Goal: Task Accomplishment & Management: Use online tool/utility

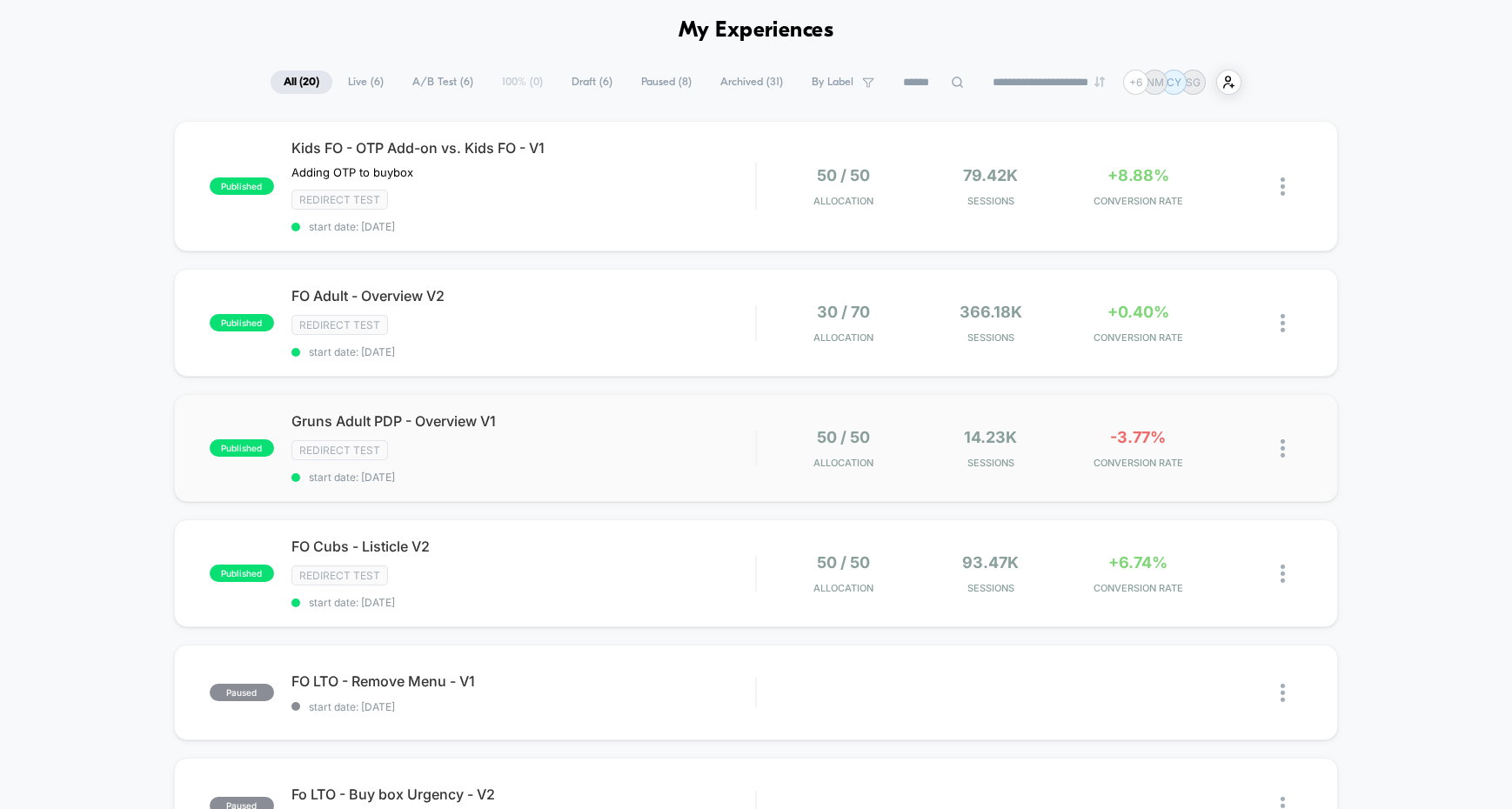
scroll to position [80, 0]
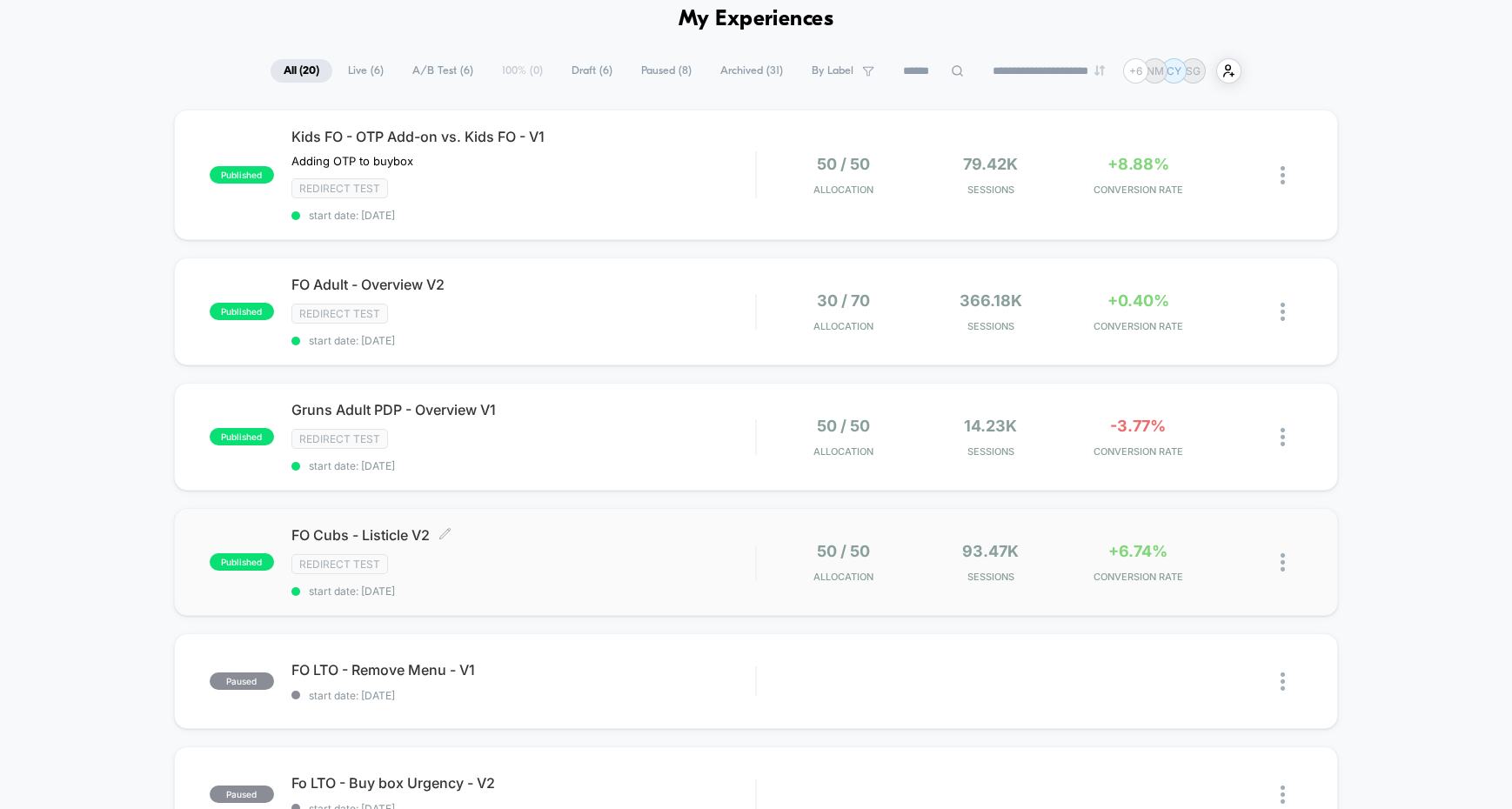
click at [689, 538] on span "FO Cubs - Listicle V2 Click to edit experience details" at bounding box center [522, 535] width 464 height 18
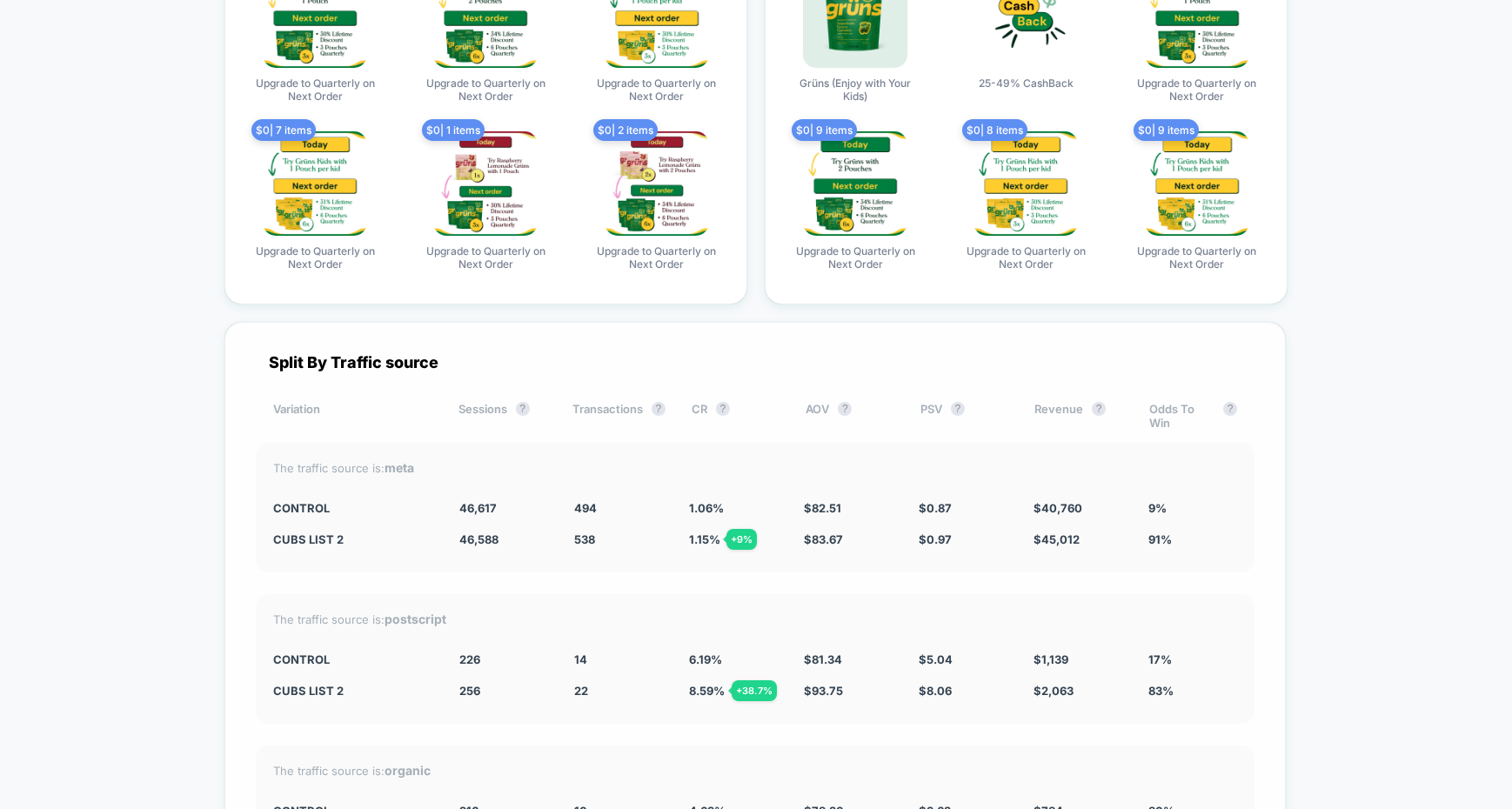
scroll to position [6738, 0]
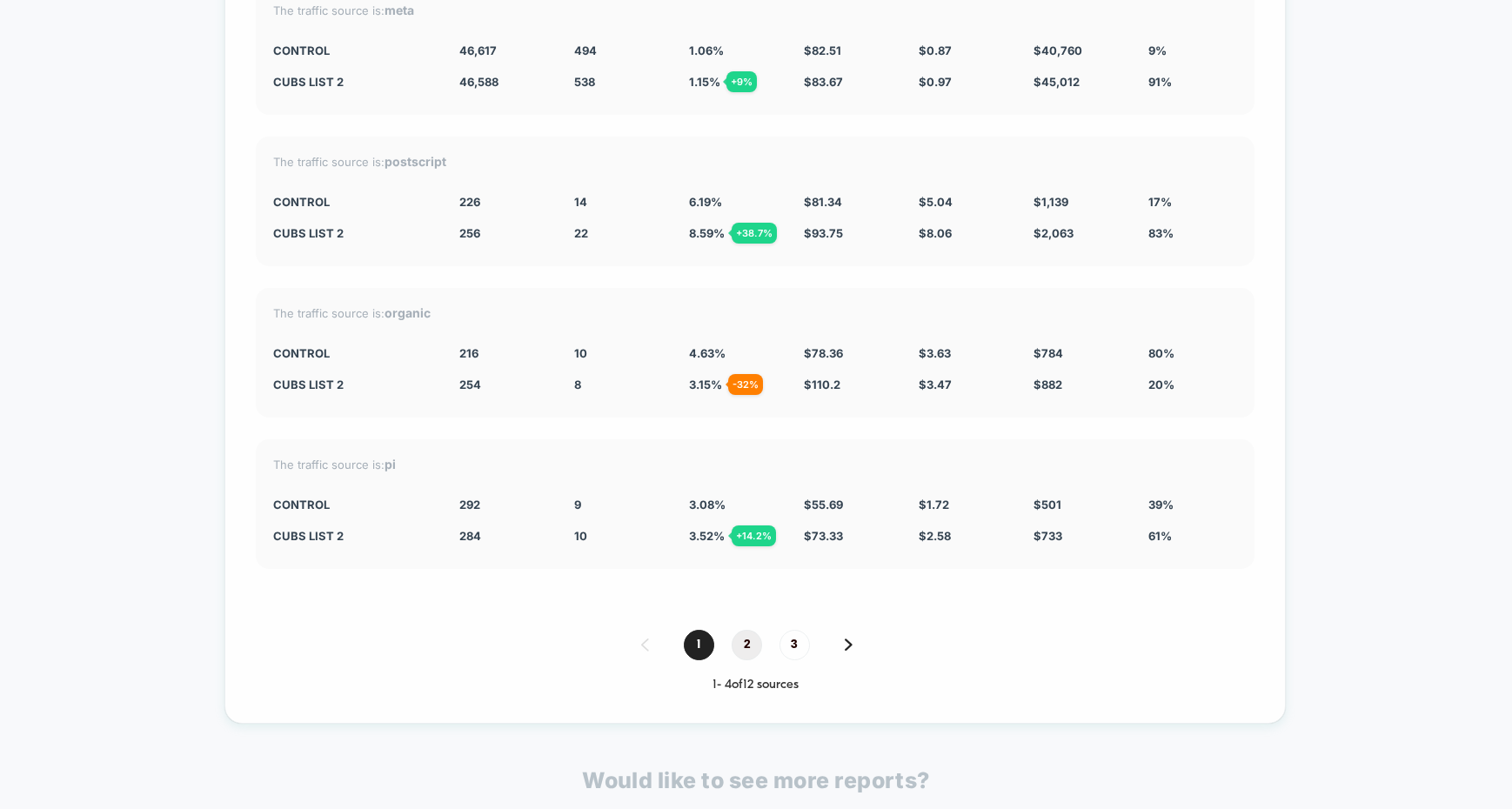
click at [743, 641] on span "2" at bounding box center [747, 645] width 30 height 30
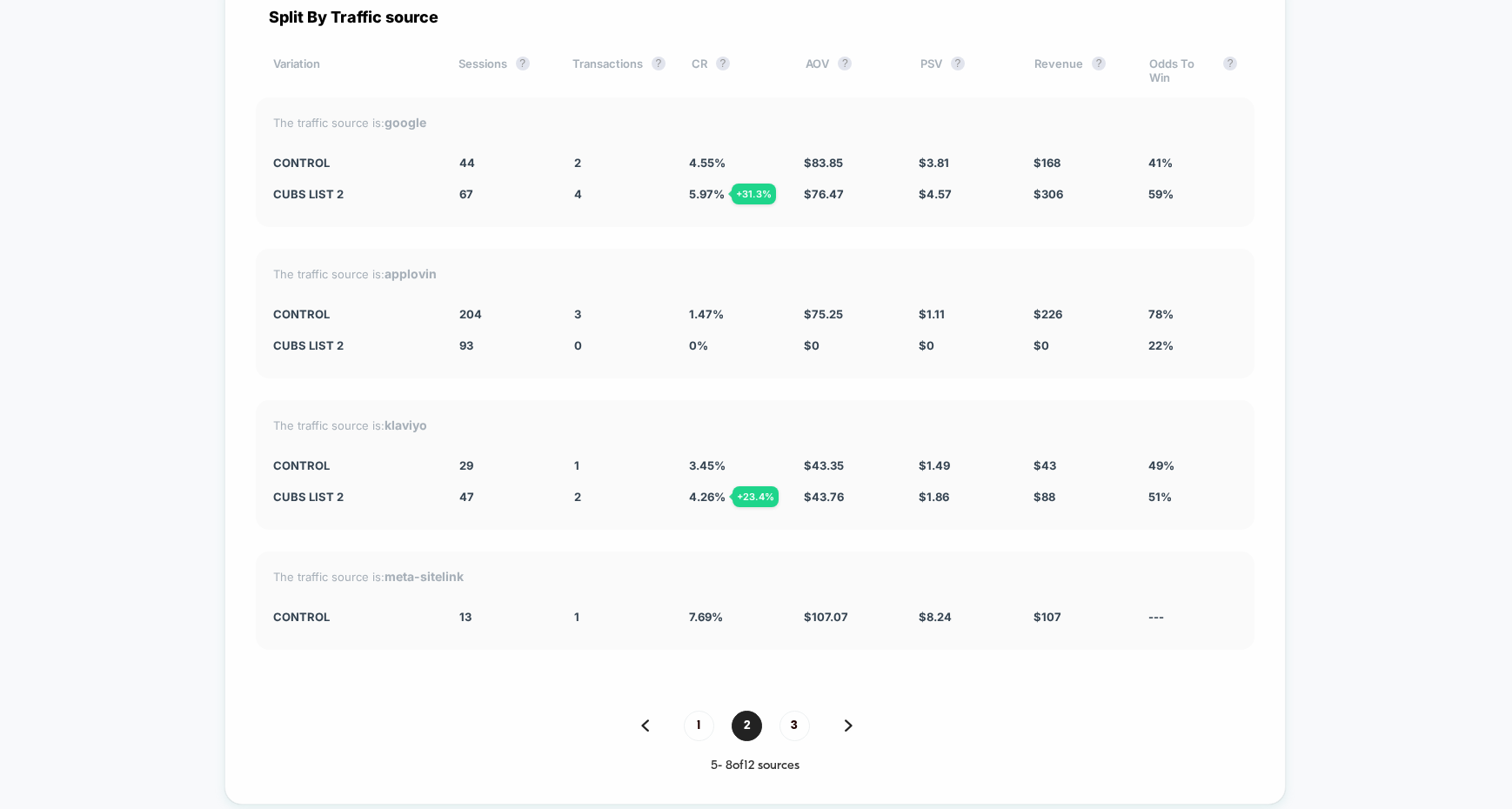
scroll to position [6670, 0]
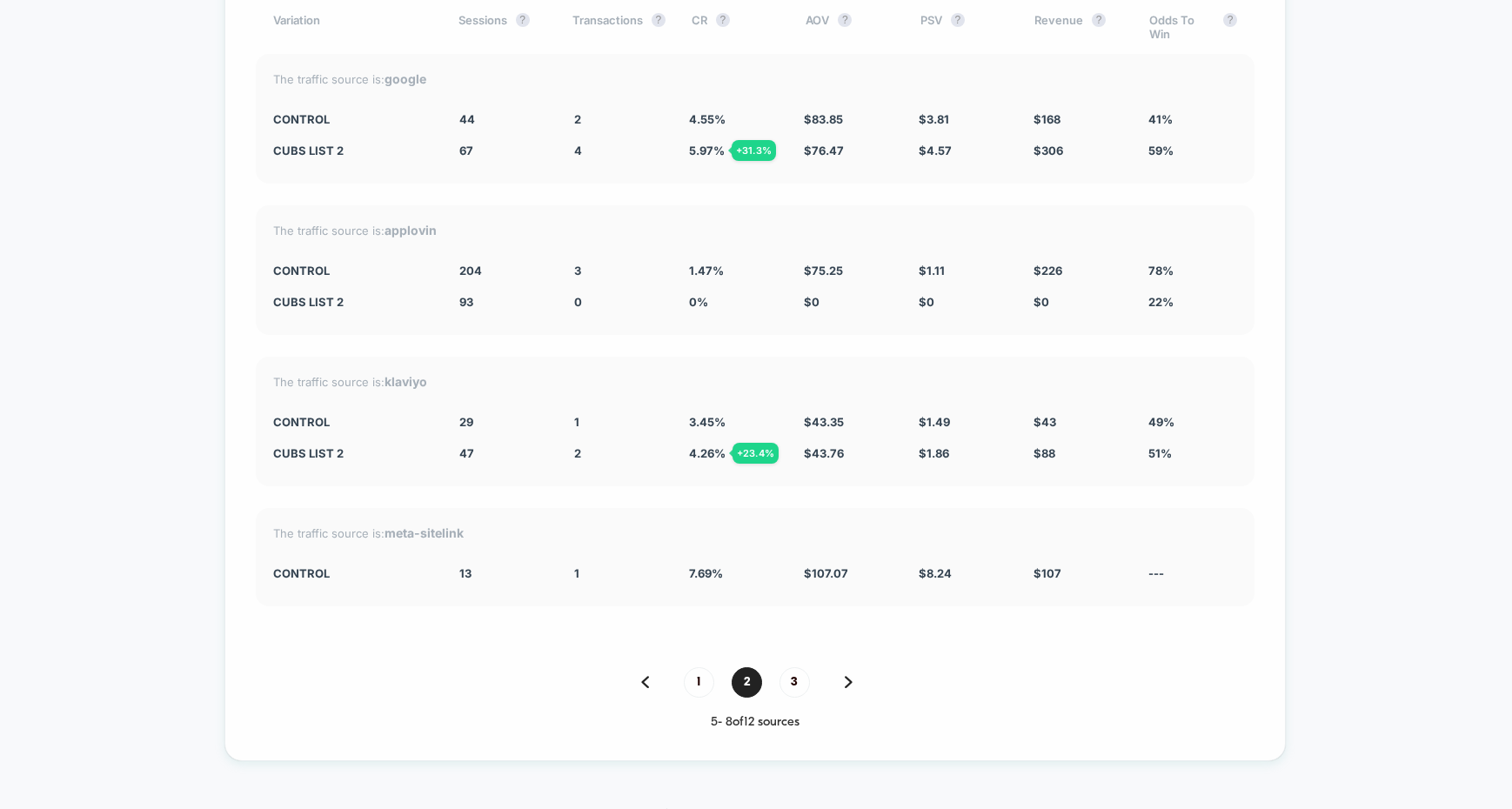
click at [681, 698] on div "1 2 3 5 - 8 of 12 sources" at bounding box center [755, 699] width 999 height 62
click at [711, 665] on div "Split By Traffic source Variation Sessions ? Transactions ? CR ? AOV ? PSV ? Re…" at bounding box center [755, 347] width 1061 height 828
click at [705, 676] on span "1" at bounding box center [699, 683] width 30 height 30
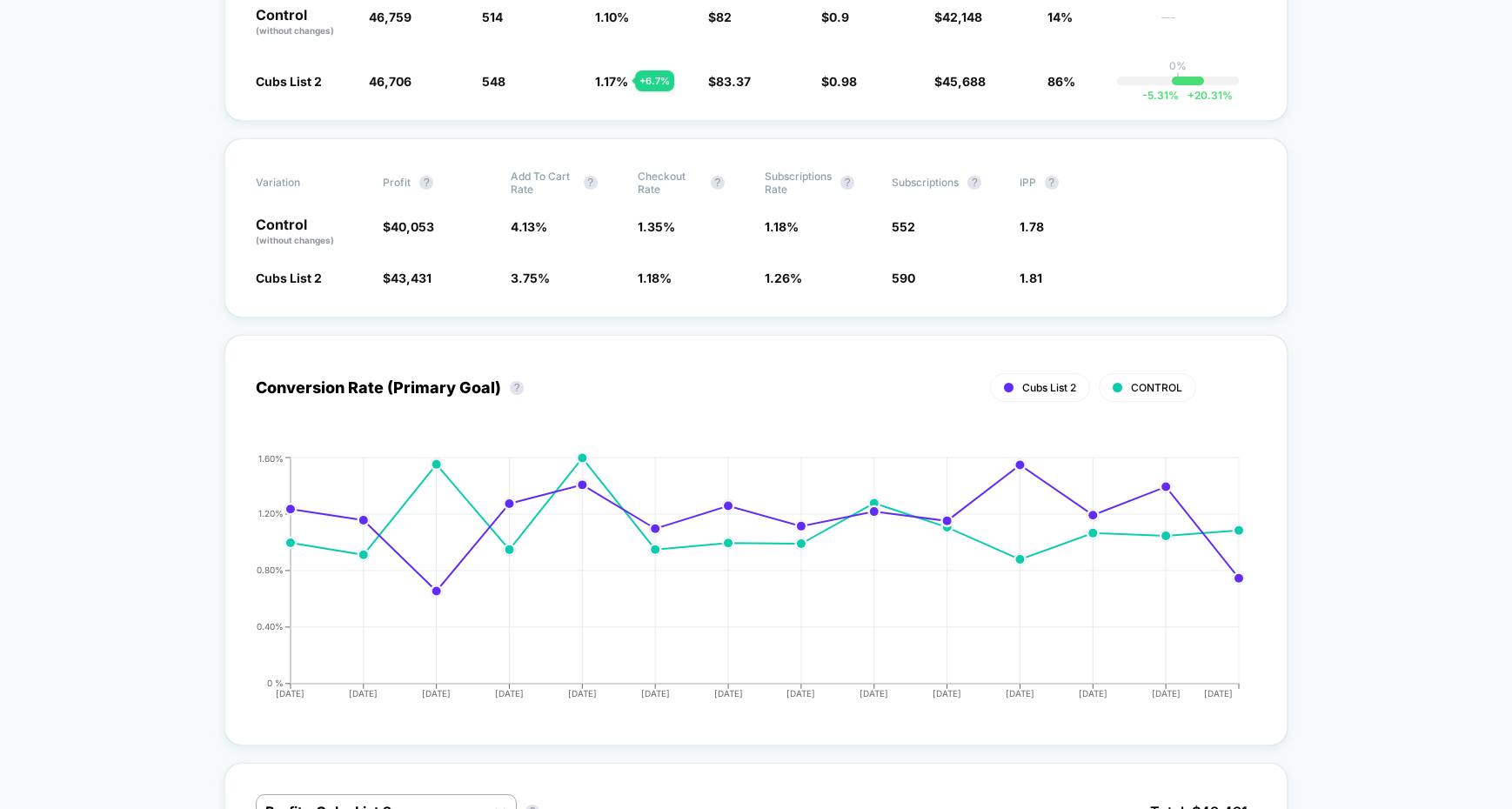
scroll to position [9, 0]
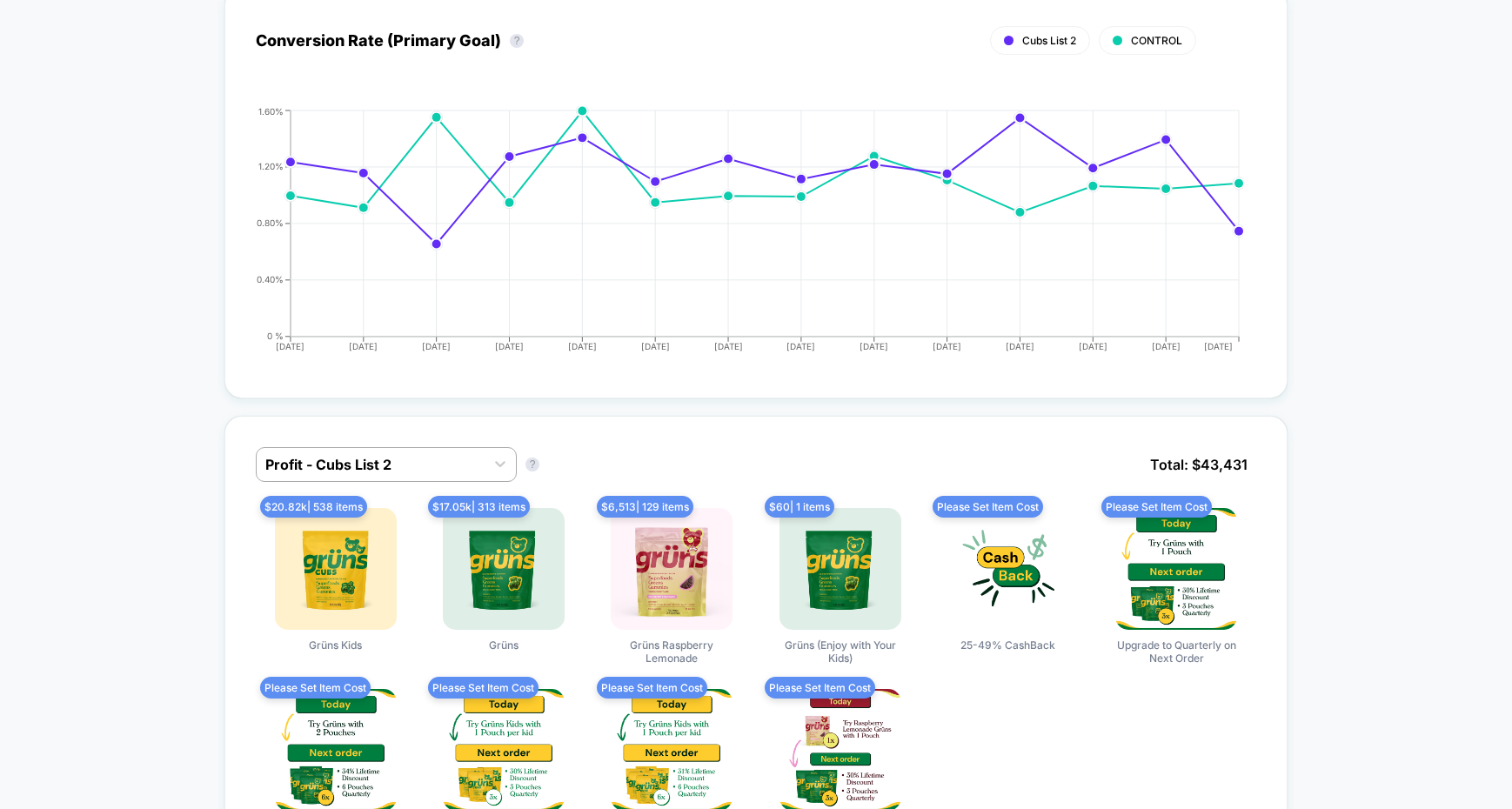
scroll to position [0, 0]
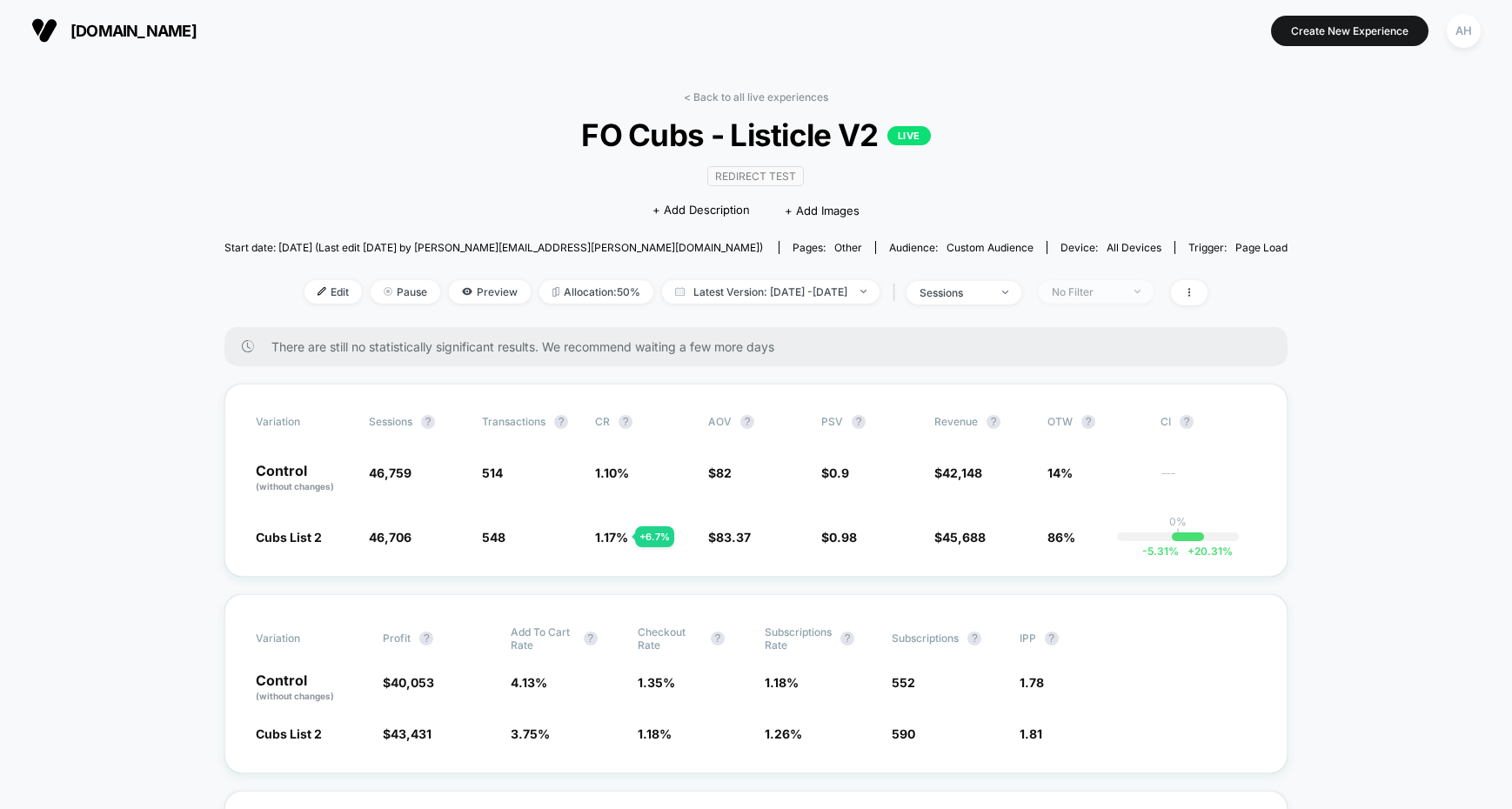
click at [1121, 287] on div "No Filter" at bounding box center [1087, 292] width 69 height 13
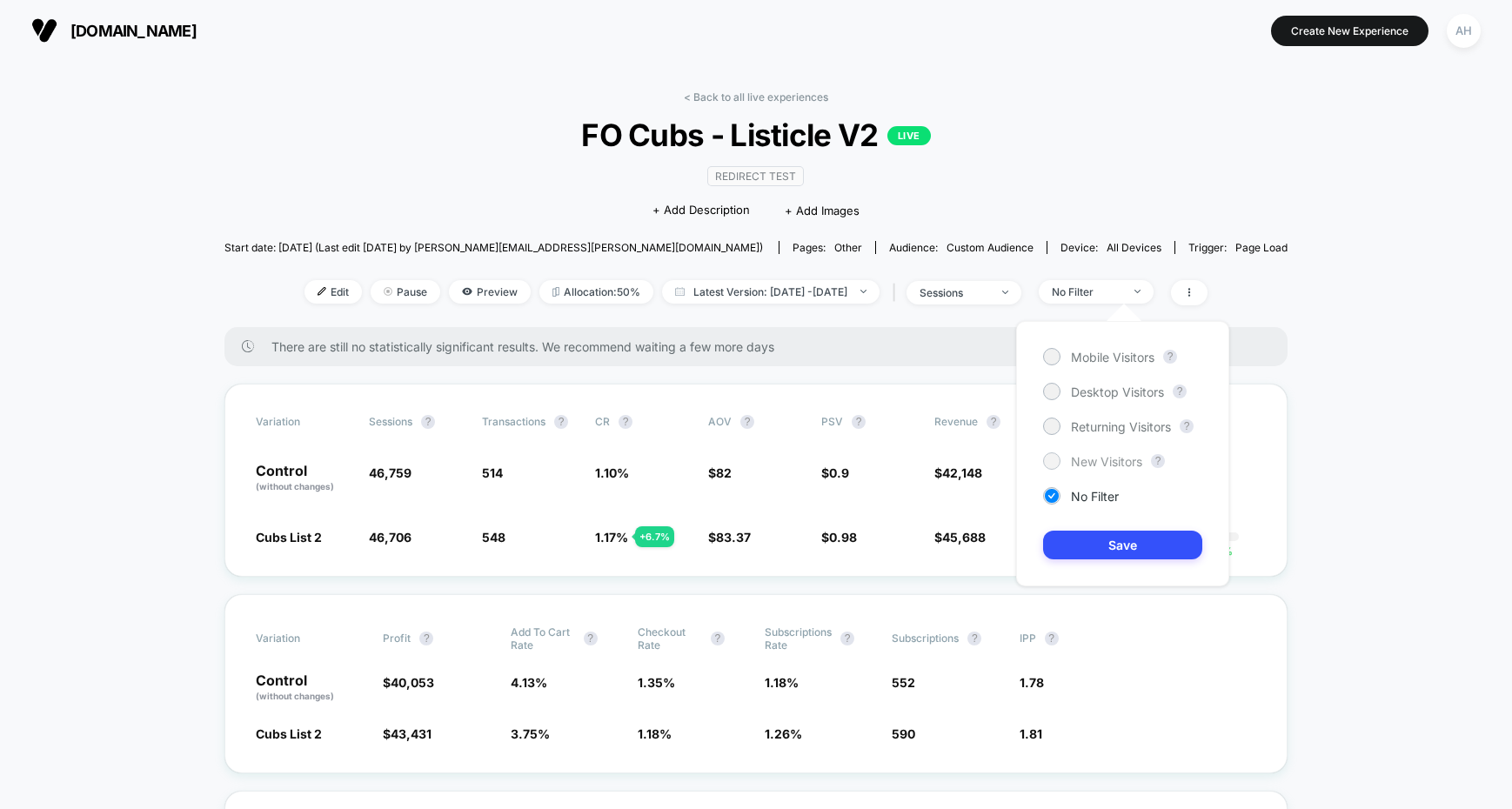
click at [1104, 457] on span "New Visitors" at bounding box center [1106, 461] width 71 height 15
click at [1117, 539] on button "Save" at bounding box center [1122, 545] width 159 height 28
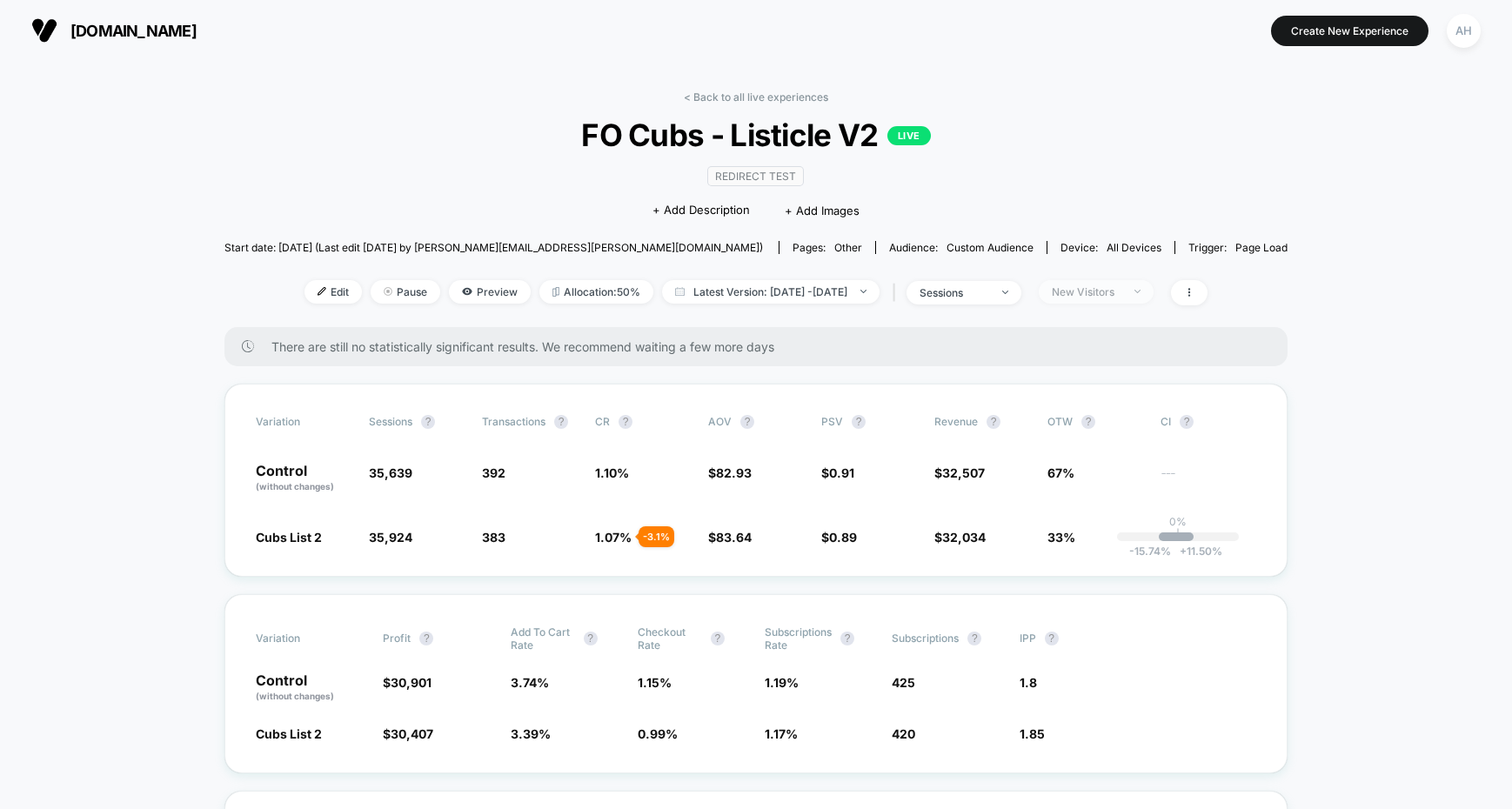
click at [1111, 299] on span "New Visitors" at bounding box center [1096, 292] width 115 height 23
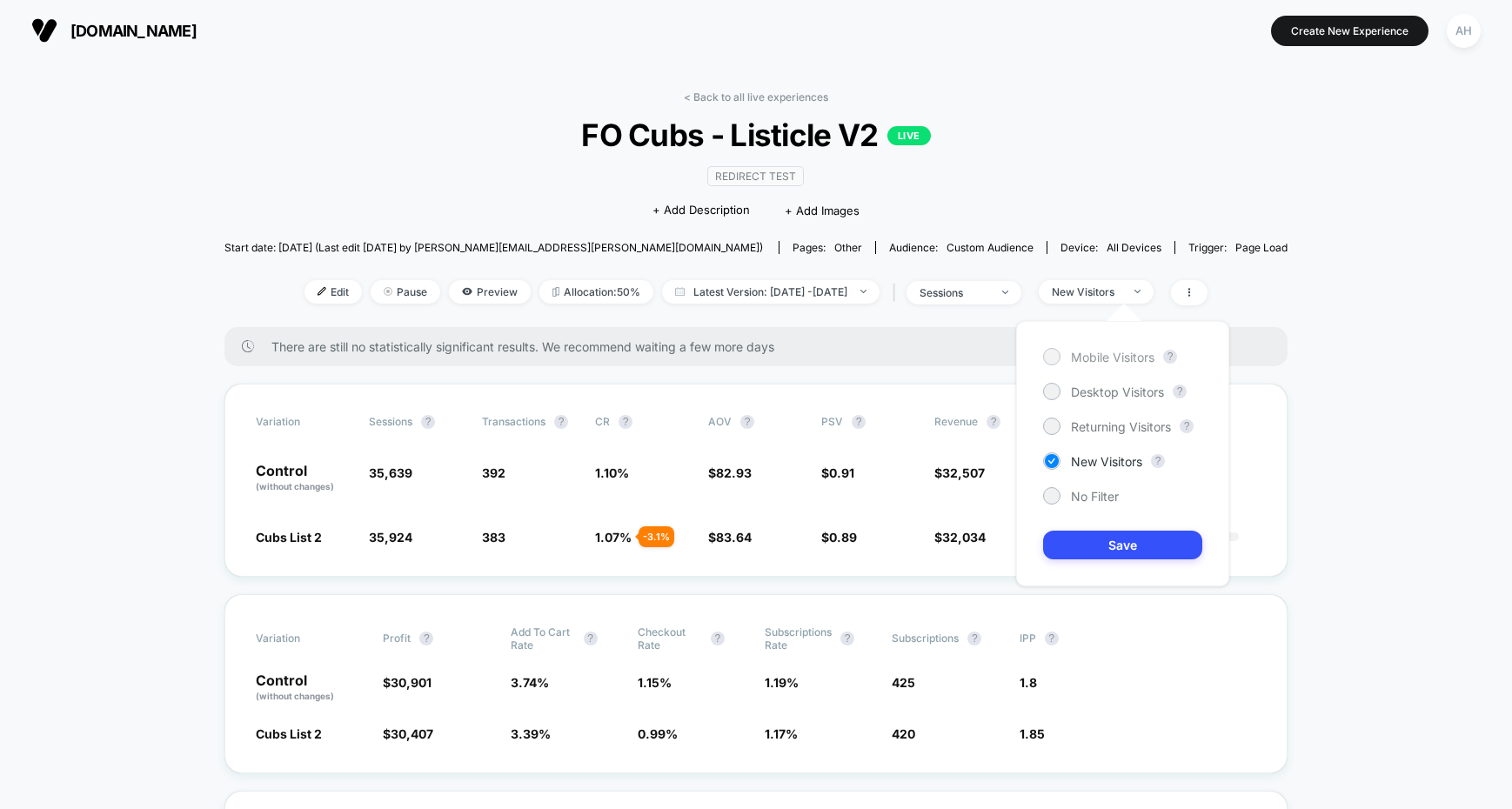
click at [1104, 355] on span "Mobile Visitors" at bounding box center [1112, 357] width 84 height 15
click at [1104, 542] on button "Save" at bounding box center [1122, 545] width 159 height 28
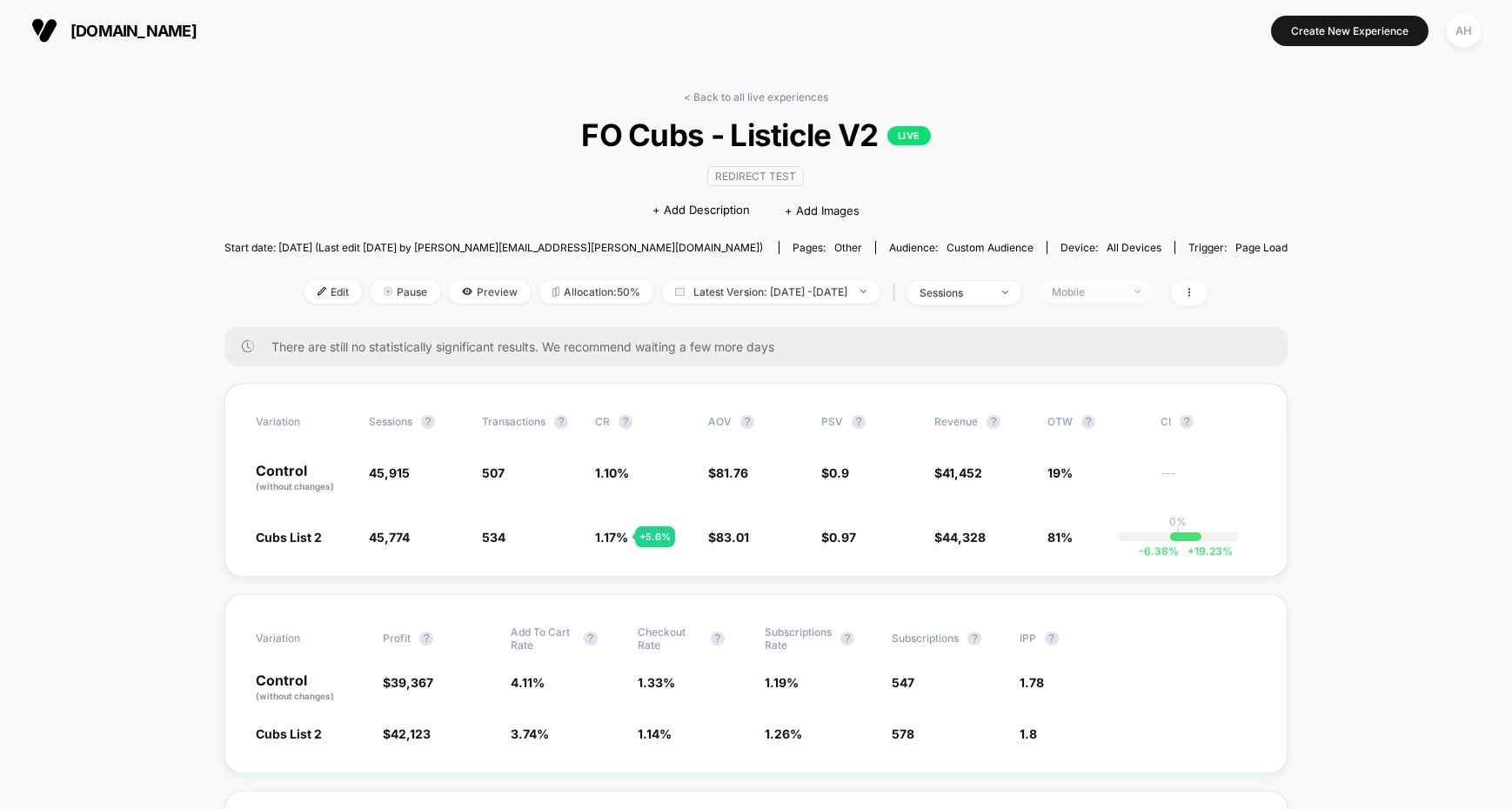
click at [1110, 290] on div "Mobile" at bounding box center [1087, 292] width 69 height 13
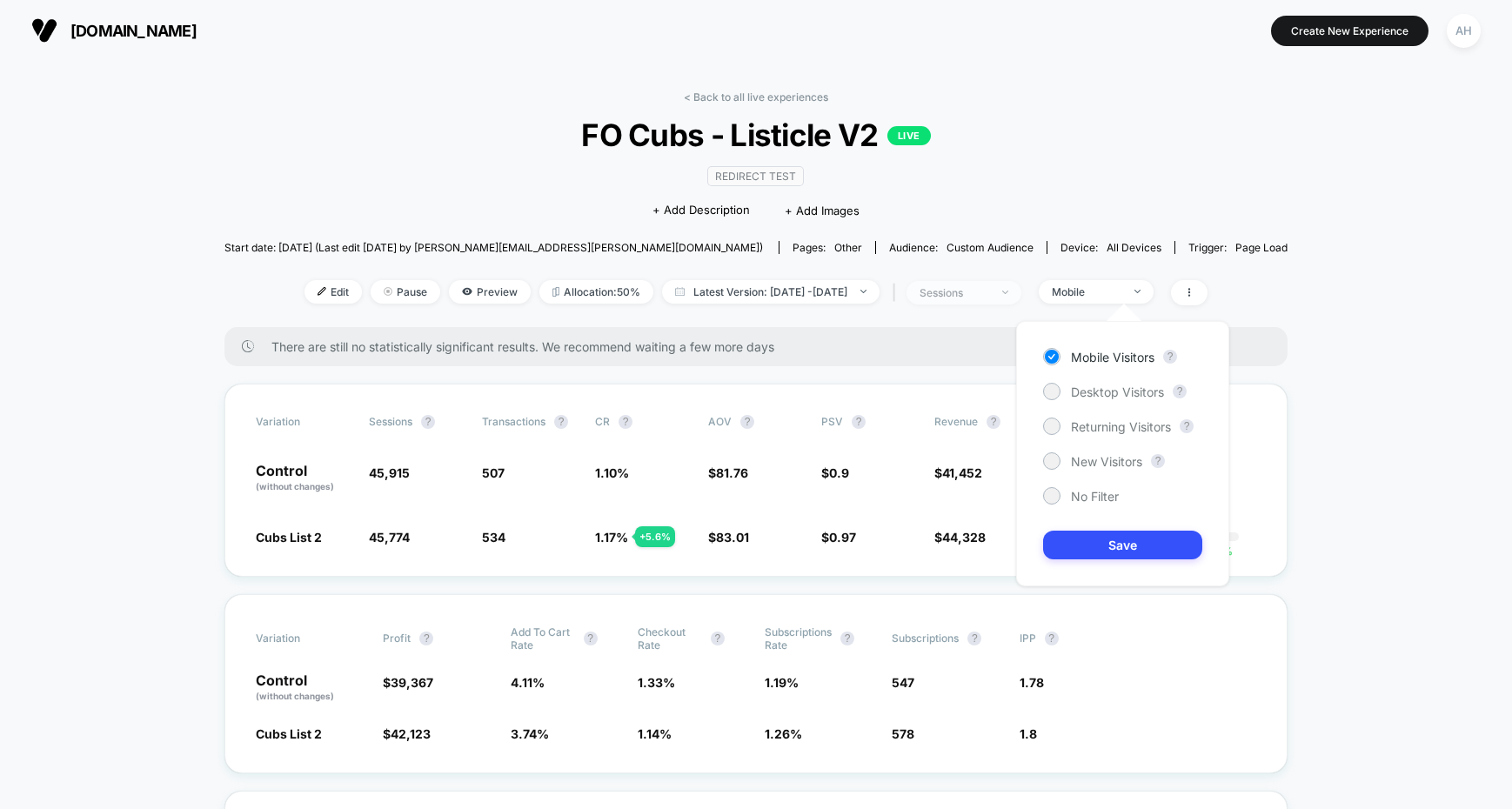
click at [989, 291] on div "sessions" at bounding box center [954, 293] width 69 height 13
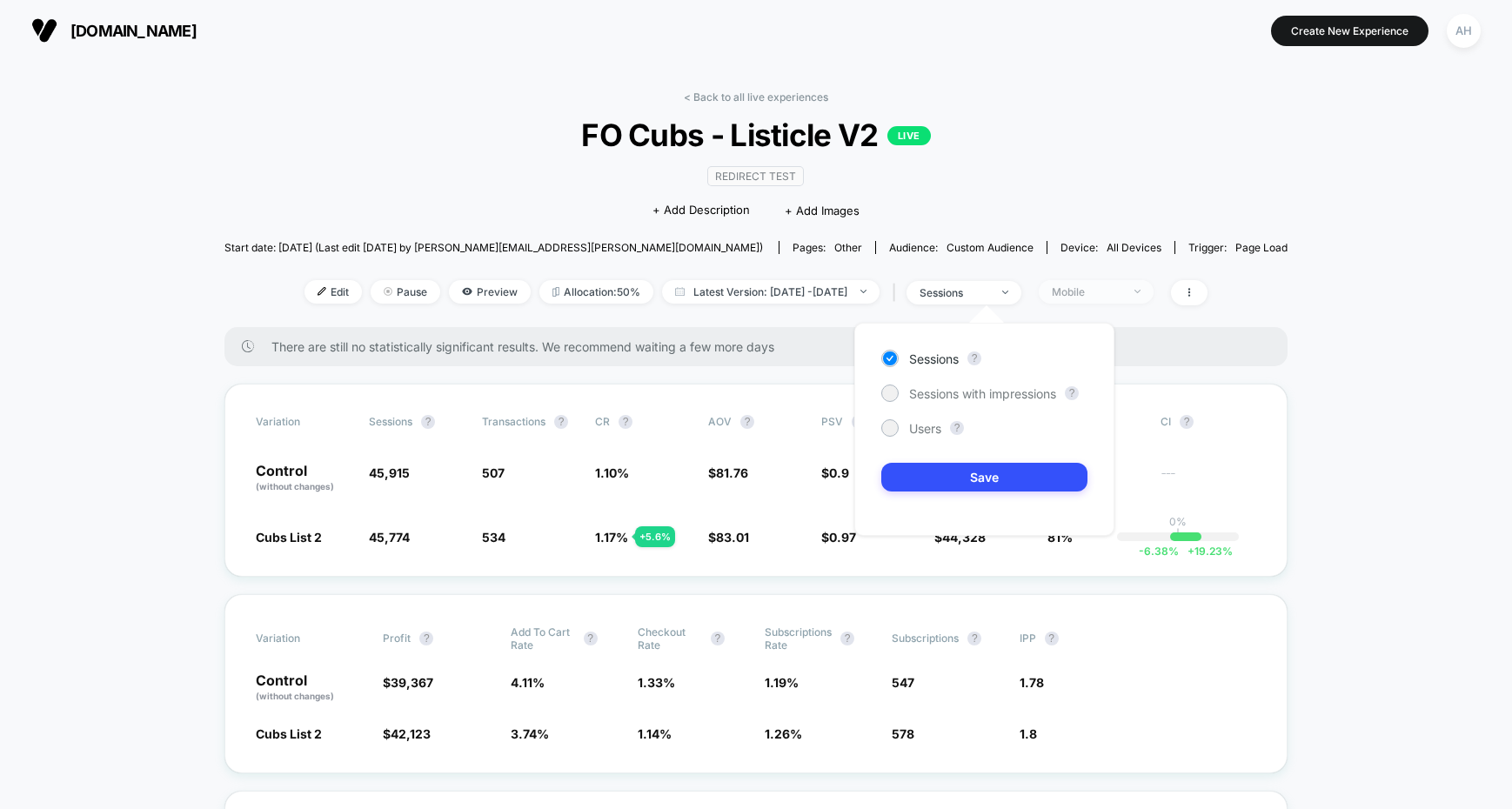
click at [1153, 295] on span "Mobile" at bounding box center [1096, 292] width 115 height 23
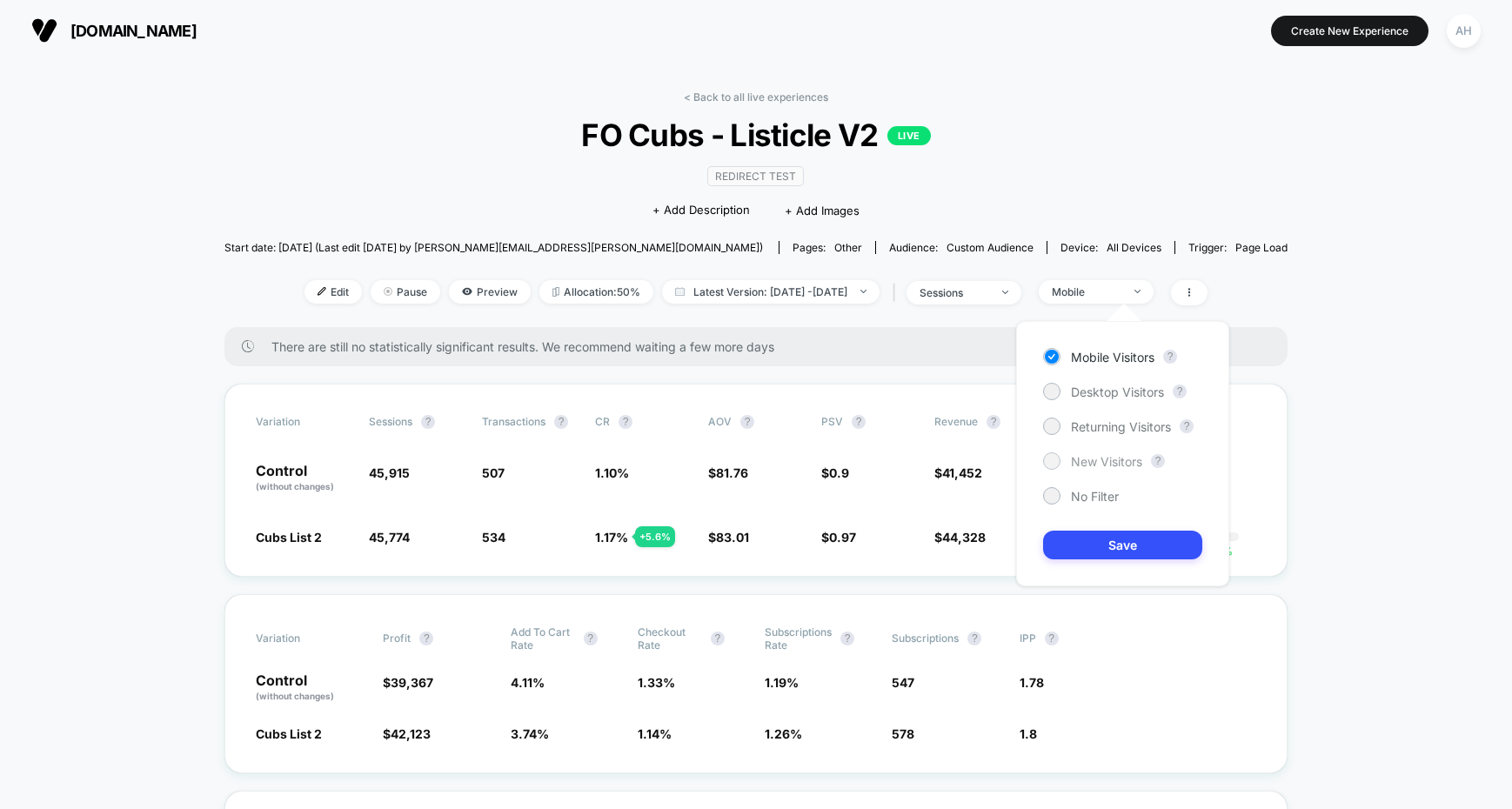
click at [1113, 460] on span "New Visitors" at bounding box center [1106, 461] width 71 height 15
click at [1127, 561] on div "Mobile Visitors ? Desktop Visitors ? Returning Visitors ? New Visitors ? No Fil…" at bounding box center [1122, 454] width 213 height 265
click at [1129, 551] on button "Save" at bounding box center [1122, 545] width 159 height 28
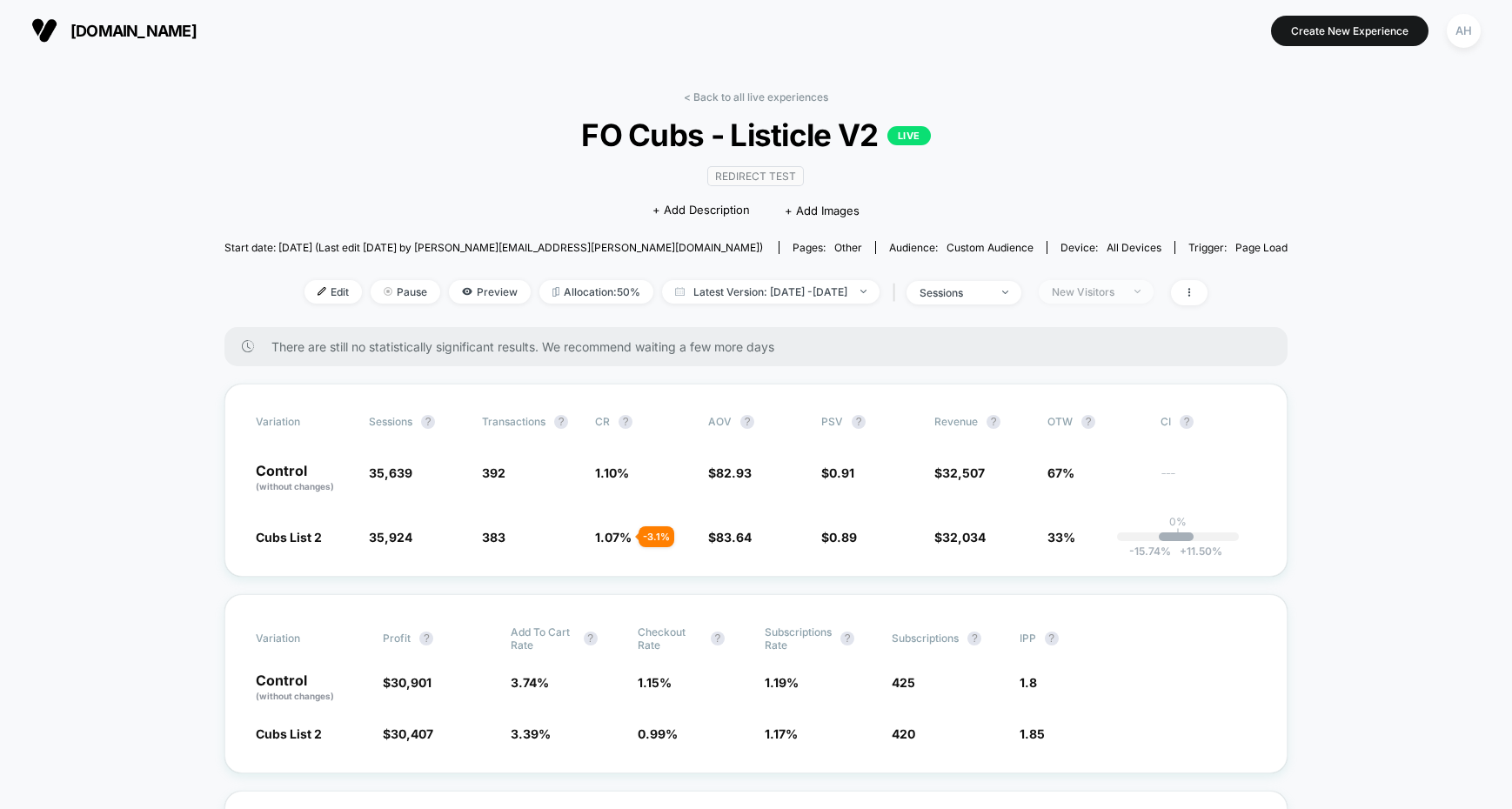
click at [1121, 292] on div "New Visitors" at bounding box center [1087, 292] width 69 height 13
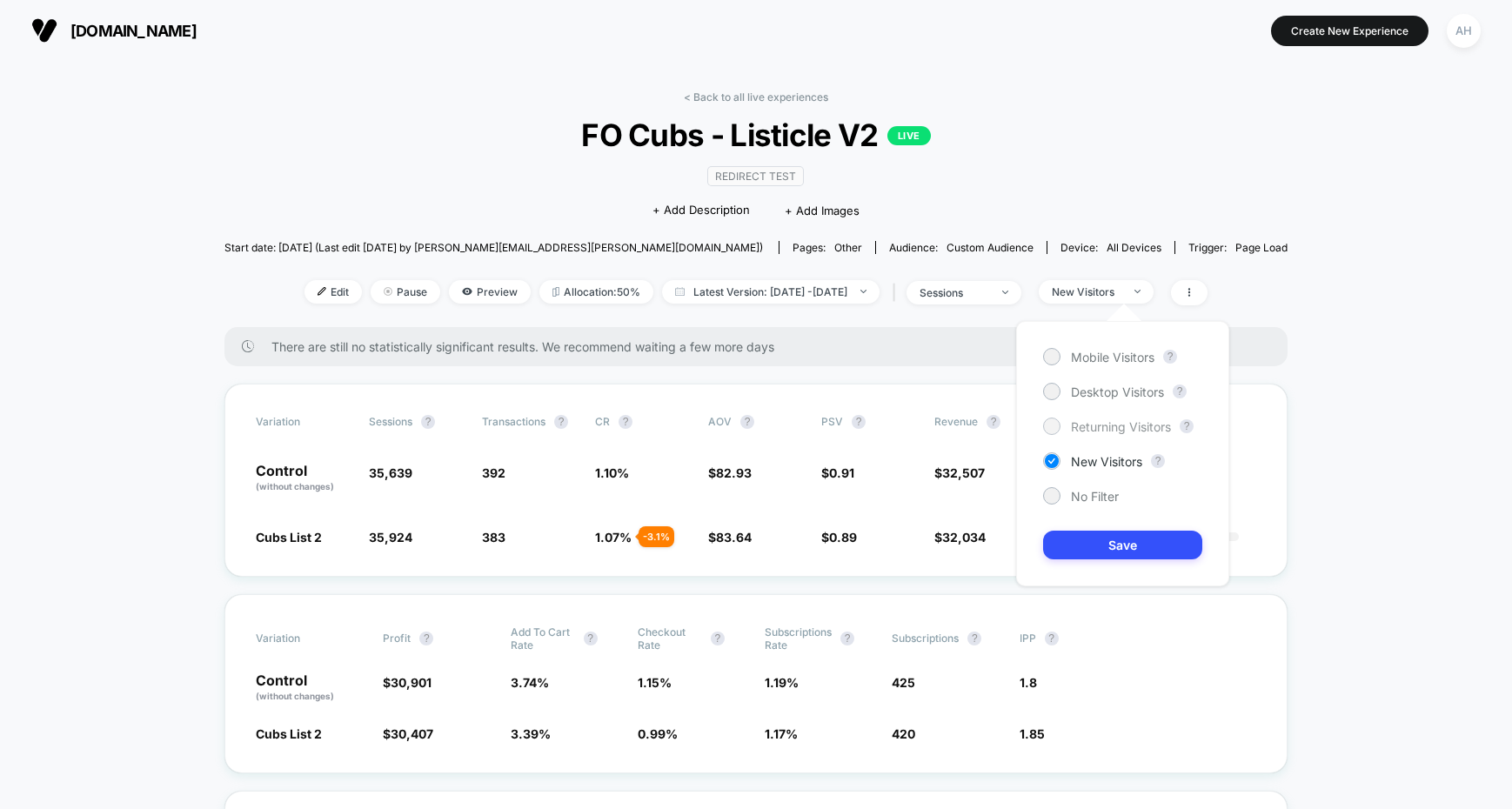
click at [1095, 433] on div "Mobile Visitors ? Desktop Visitors ? Returning Visitors ? New Visitors ? No Fil…" at bounding box center [1122, 454] width 213 height 265
click at [1098, 426] on span "Returning Visitors" at bounding box center [1120, 426] width 100 height 15
click at [1117, 533] on button "Save" at bounding box center [1122, 545] width 159 height 28
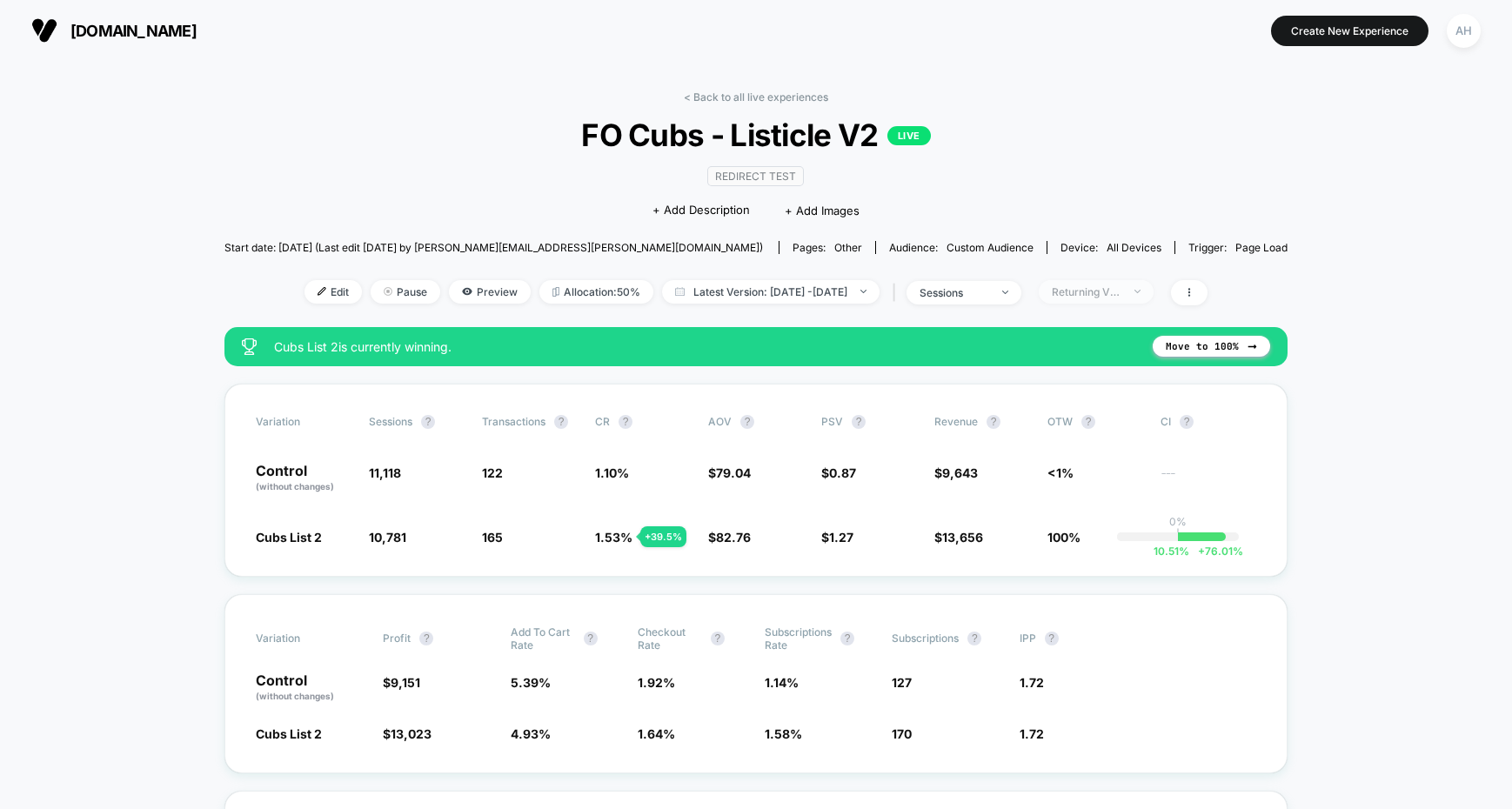
click at [1153, 302] on span "Returning Visitors" at bounding box center [1096, 292] width 115 height 23
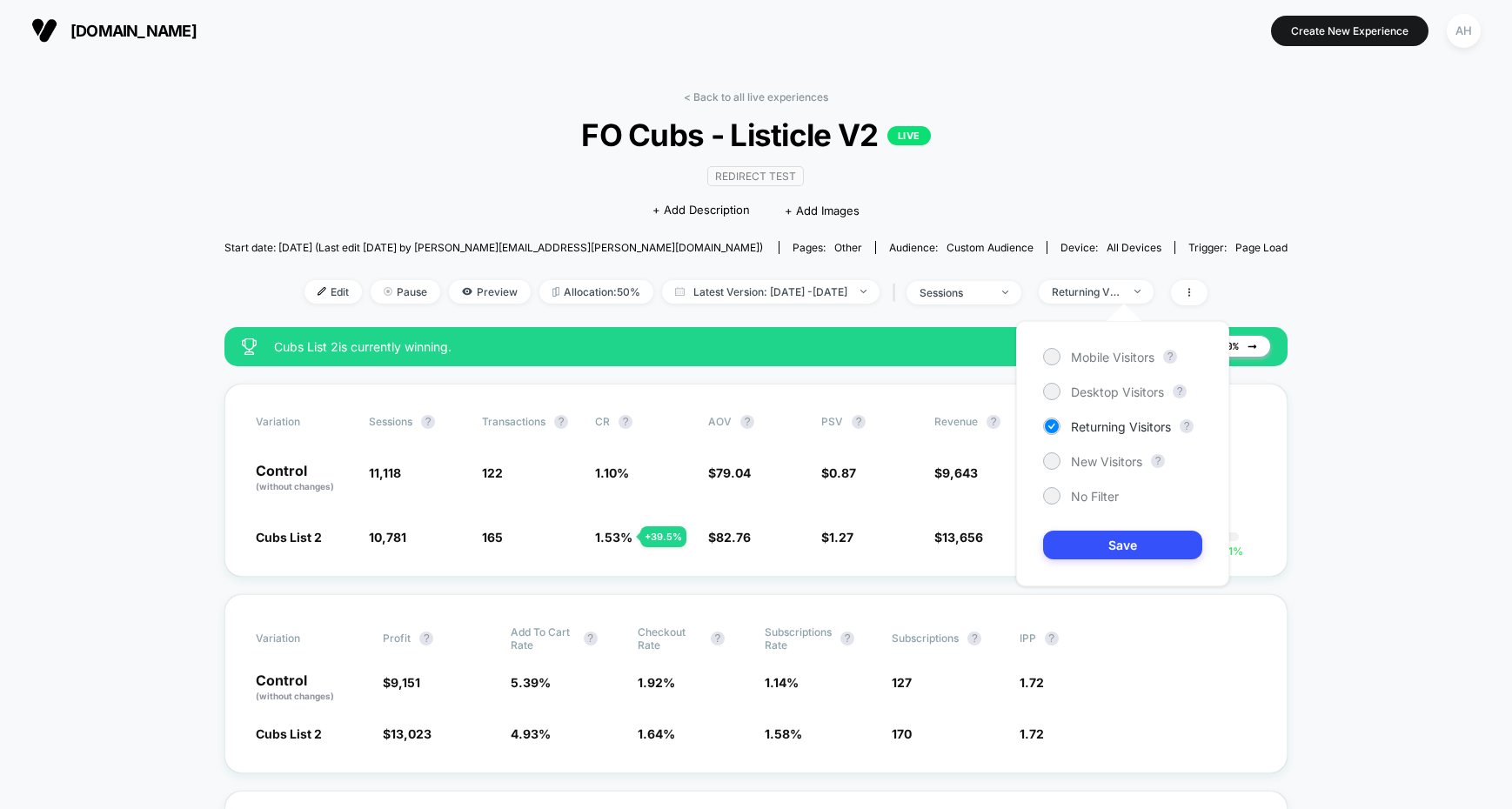
click at [1099, 473] on div "Mobile Visitors ? Desktop Visitors ? Returning Visitors ? New Visitors ? No Fil…" at bounding box center [1122, 454] width 213 height 265
click at [1100, 461] on span "New Visitors" at bounding box center [1106, 461] width 71 height 15
click at [1112, 534] on button "Save" at bounding box center [1122, 545] width 159 height 28
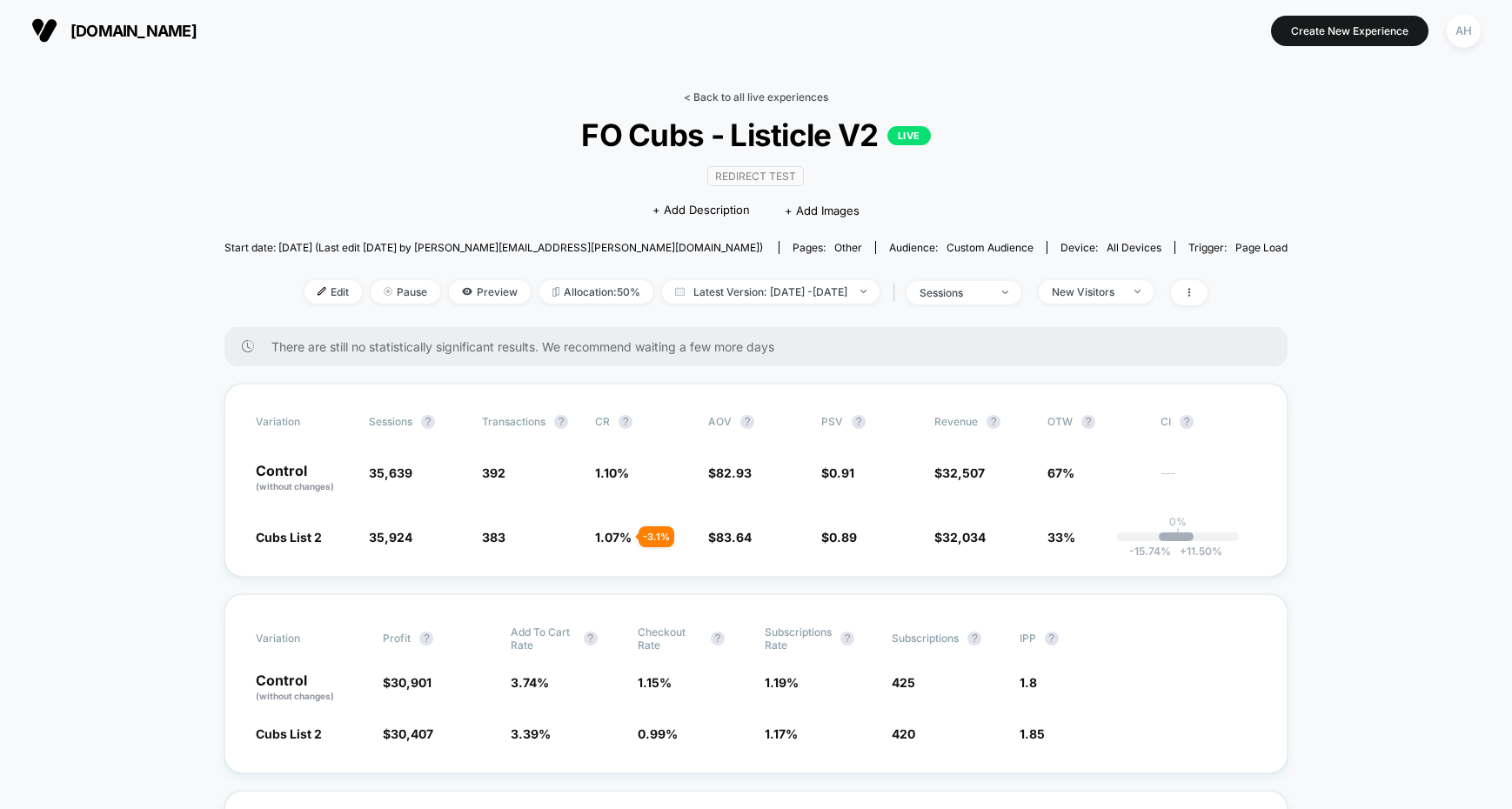
click at [720, 97] on link "< Back to all live experiences" at bounding box center [756, 97] width 144 height 13
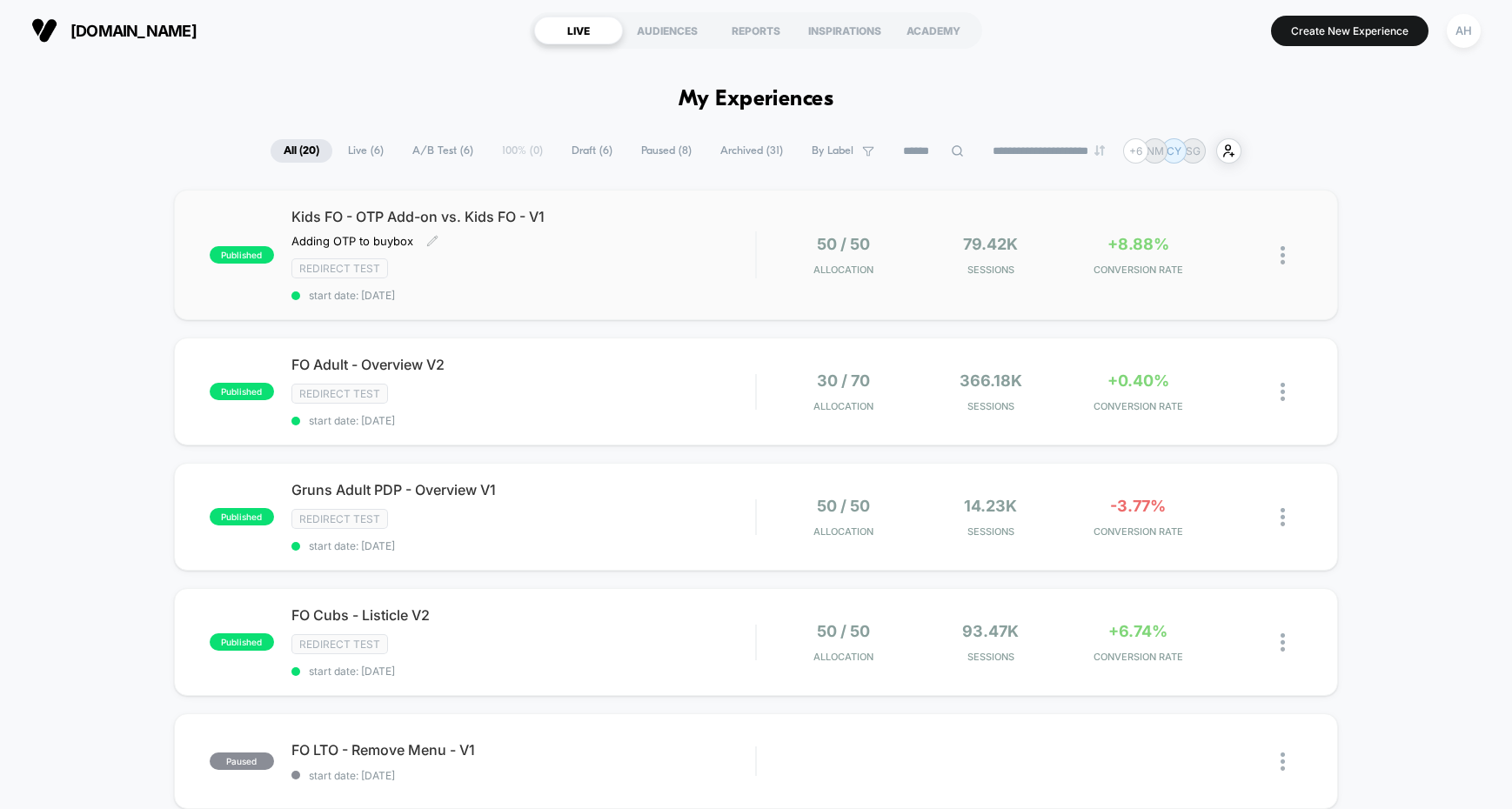
click at [696, 275] on div "Redirect Test" at bounding box center [522, 268] width 464 height 20
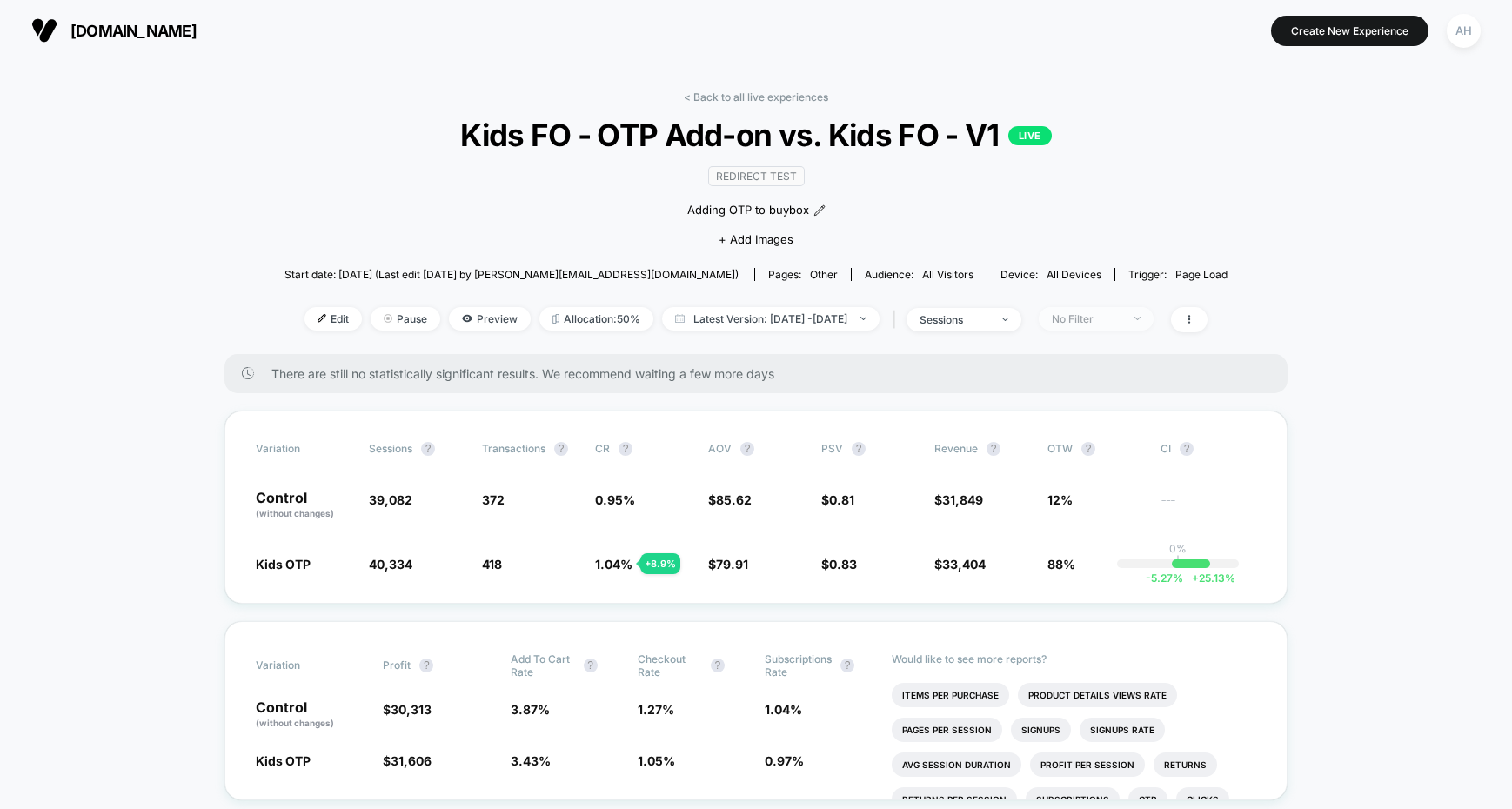
scroll to position [243, 0]
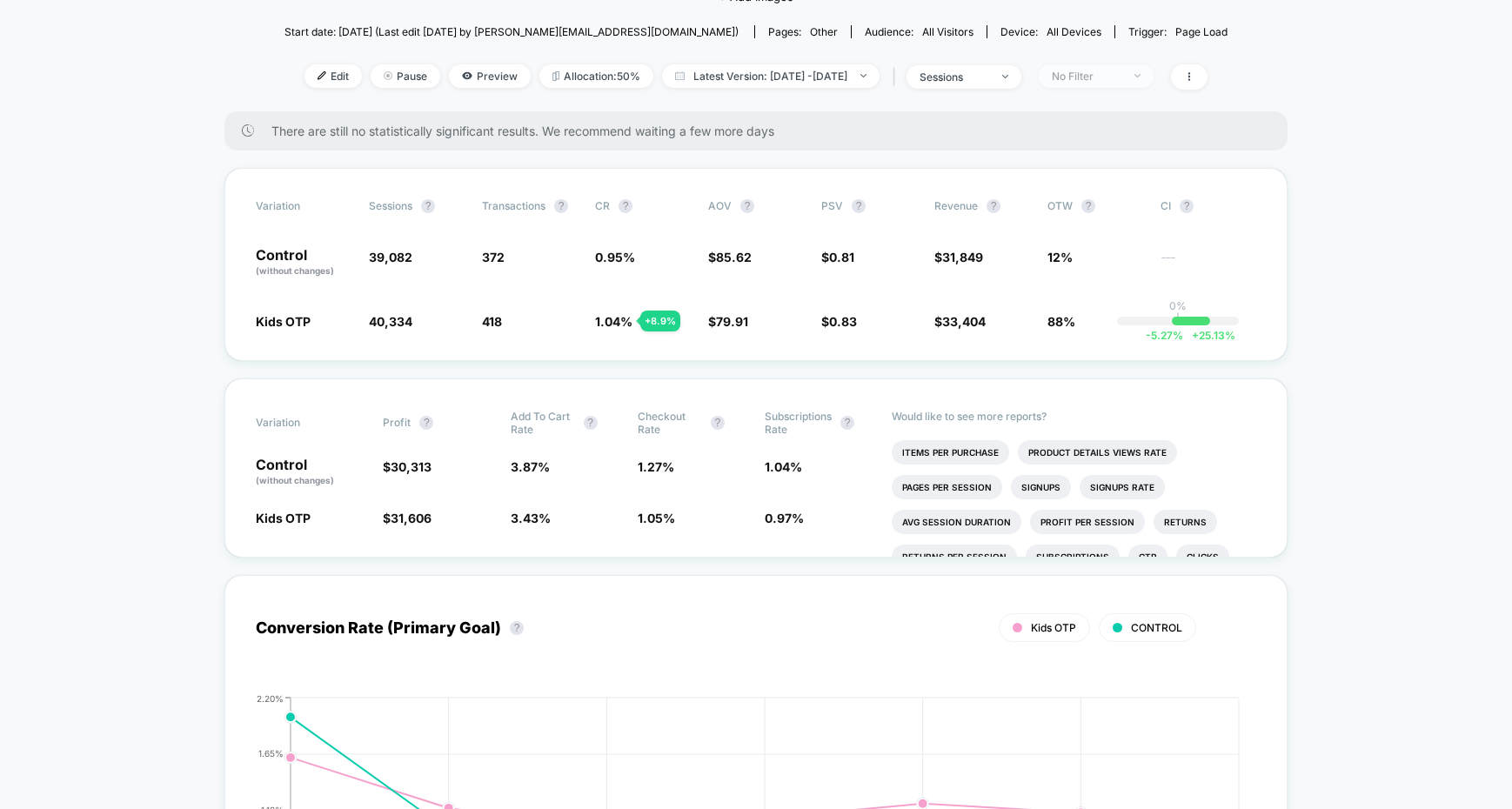
click at [1079, 80] on span "No Filter" at bounding box center [1096, 76] width 115 height 23
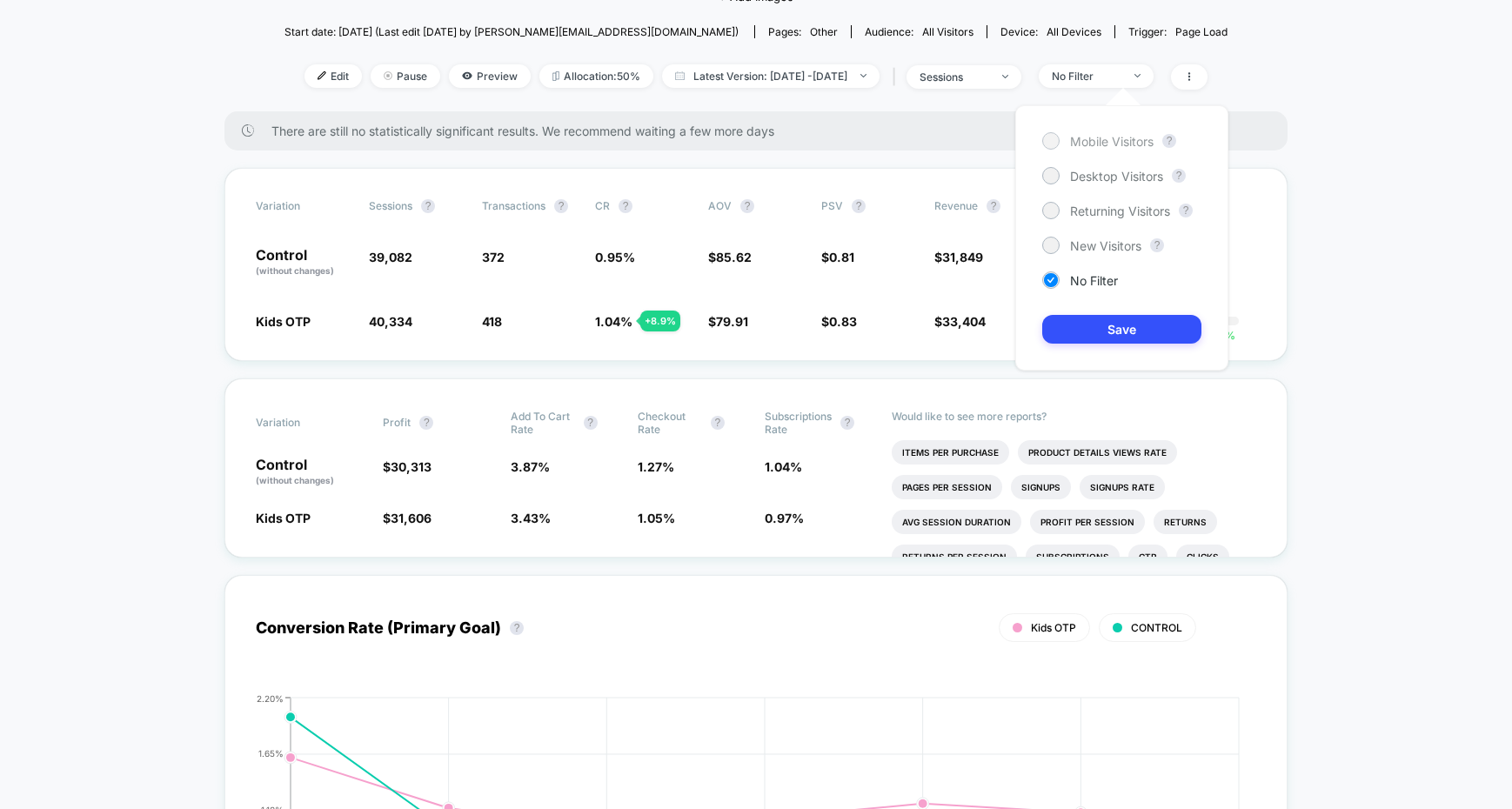
click at [1083, 134] on span "Mobile Visitors" at bounding box center [1112, 142] width 84 height 15
click at [1112, 335] on button "Save" at bounding box center [1121, 329] width 159 height 28
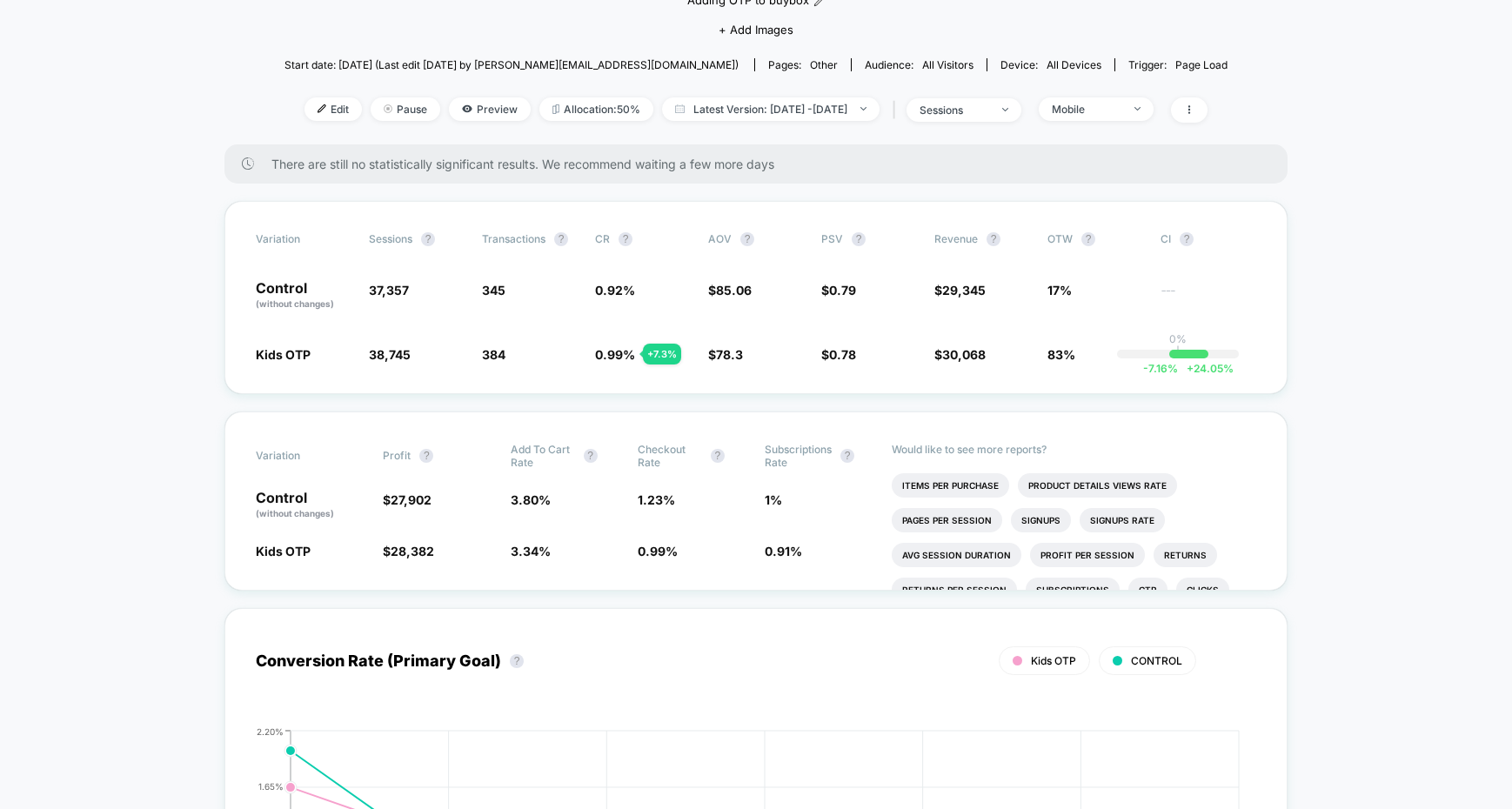
scroll to position [198, 0]
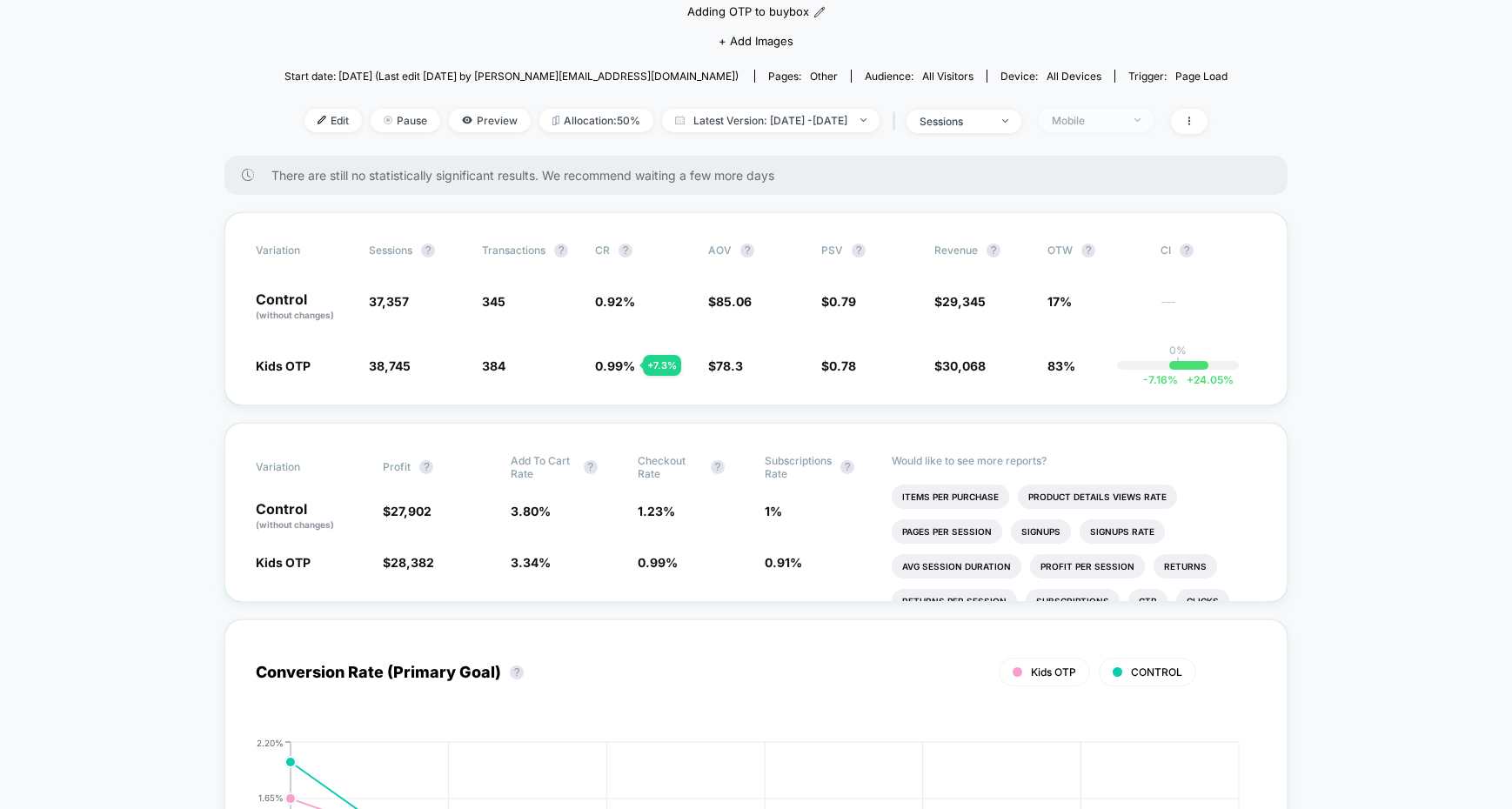
click at [1109, 128] on span "Mobile" at bounding box center [1096, 120] width 115 height 23
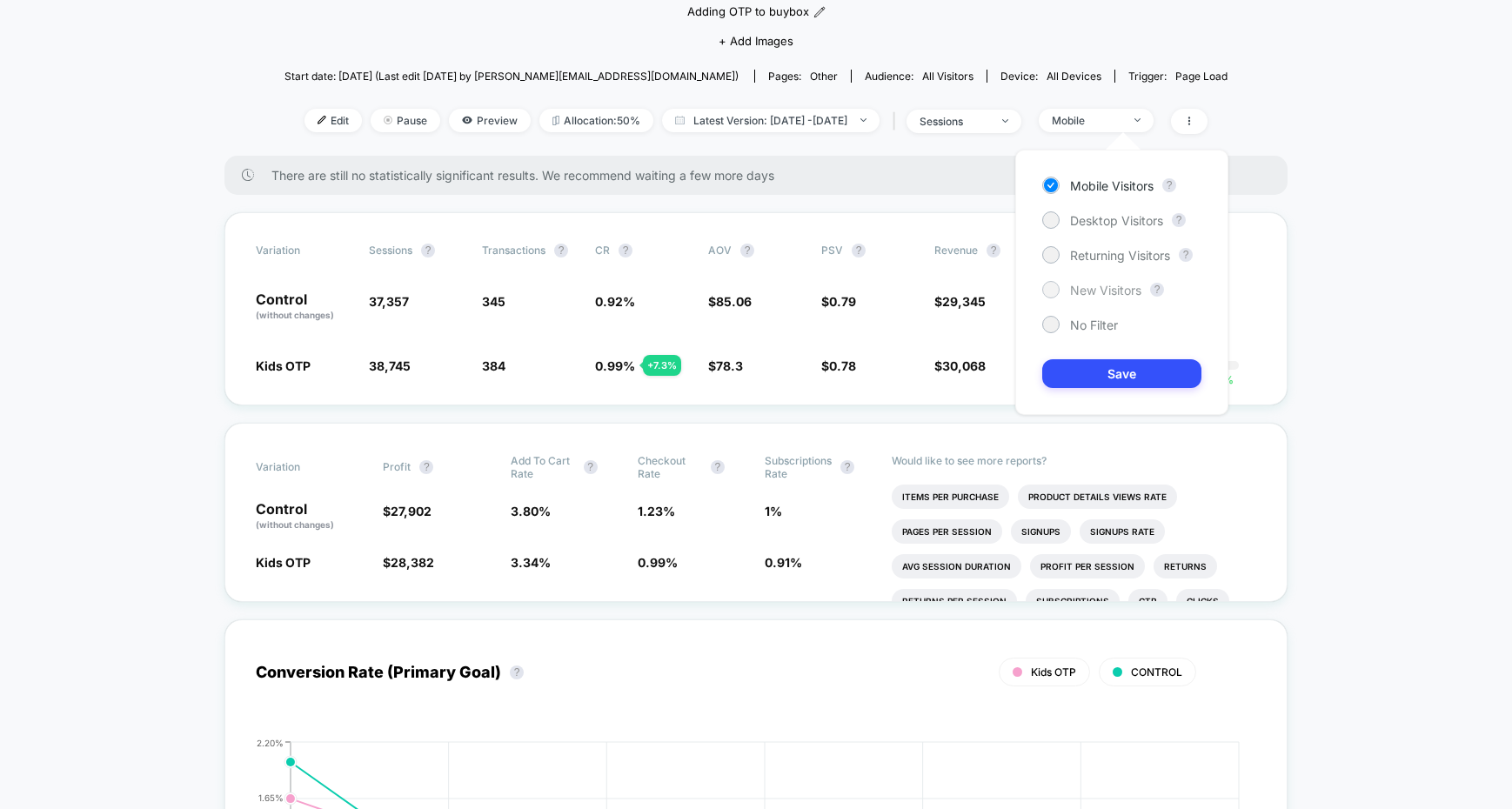
click at [1090, 287] on span "New Visitors" at bounding box center [1105, 290] width 71 height 15
click at [1096, 363] on button "Save" at bounding box center [1121, 374] width 159 height 28
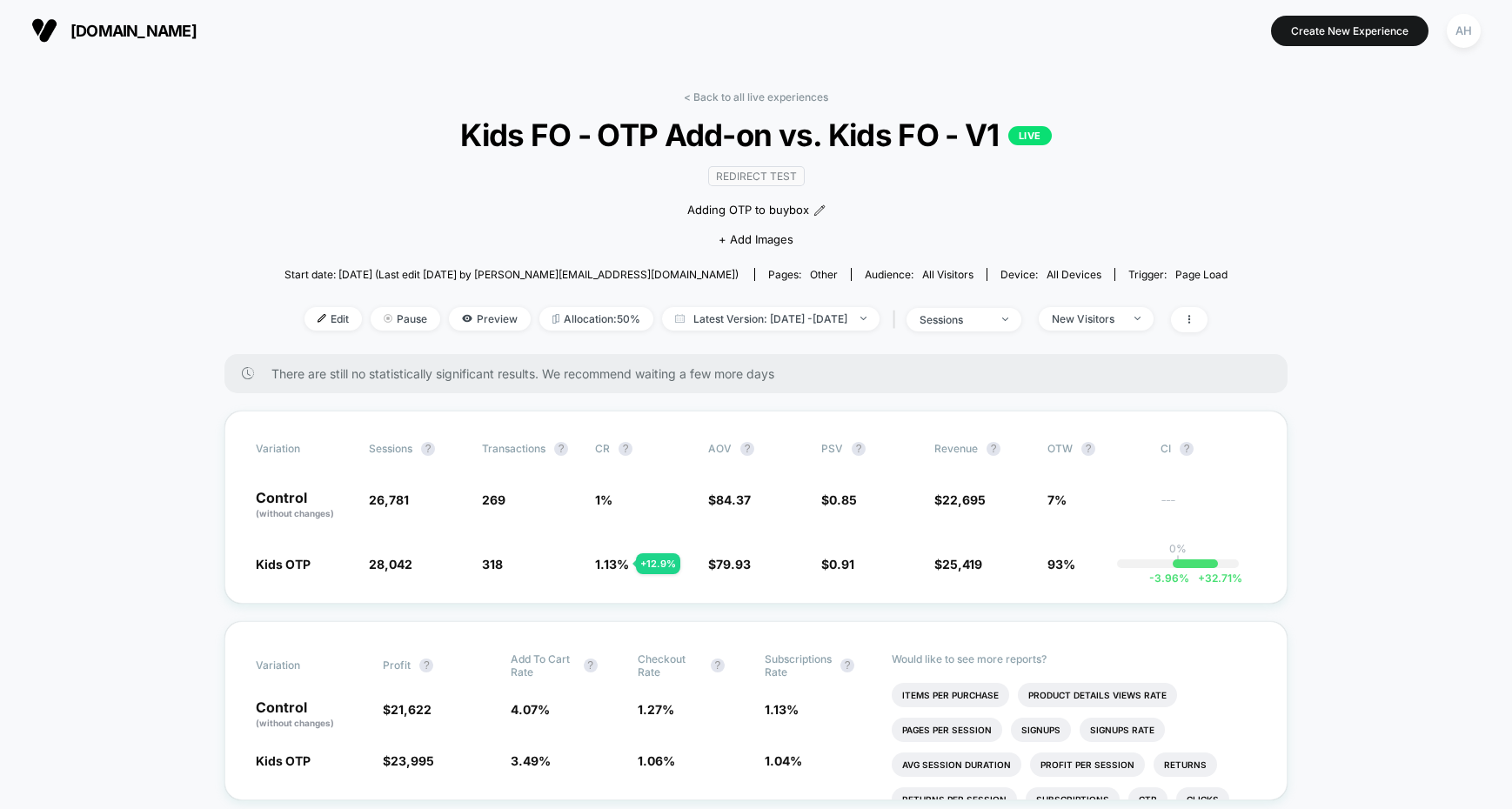
click at [768, 108] on div "< Back to all live experiences Kids FO - OTP Add-on vs. Kids FO - V1 LIVE Redir…" at bounding box center [756, 222] width 942 height 263
click at [771, 99] on link "< Back to all live experiences" at bounding box center [756, 97] width 144 height 13
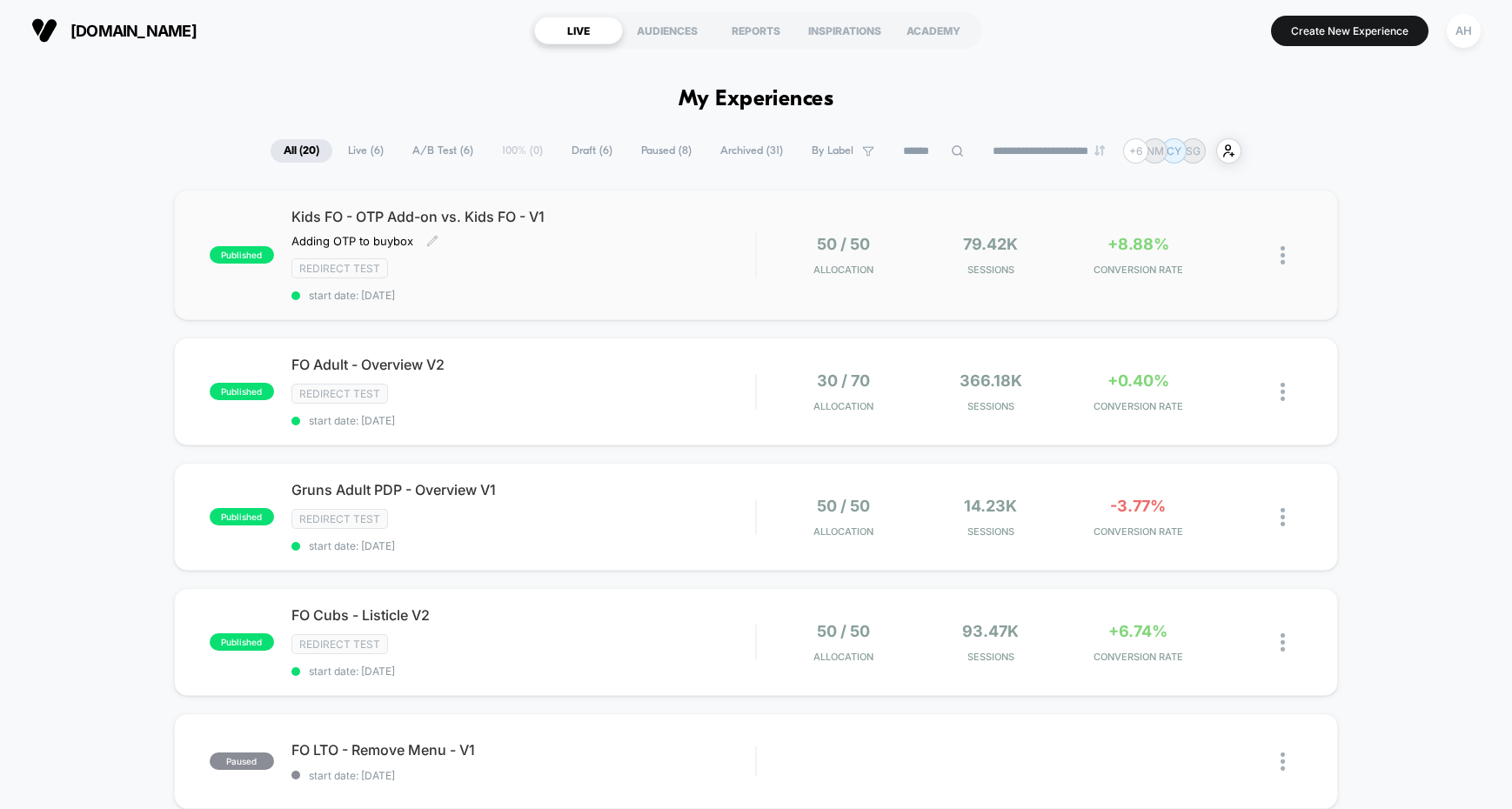
click at [651, 255] on div "Kids FO - OTP Add-on vs. Kids FO - V1 Adding OTP to buybox Click to edit experi…" at bounding box center [522, 255] width 464 height 94
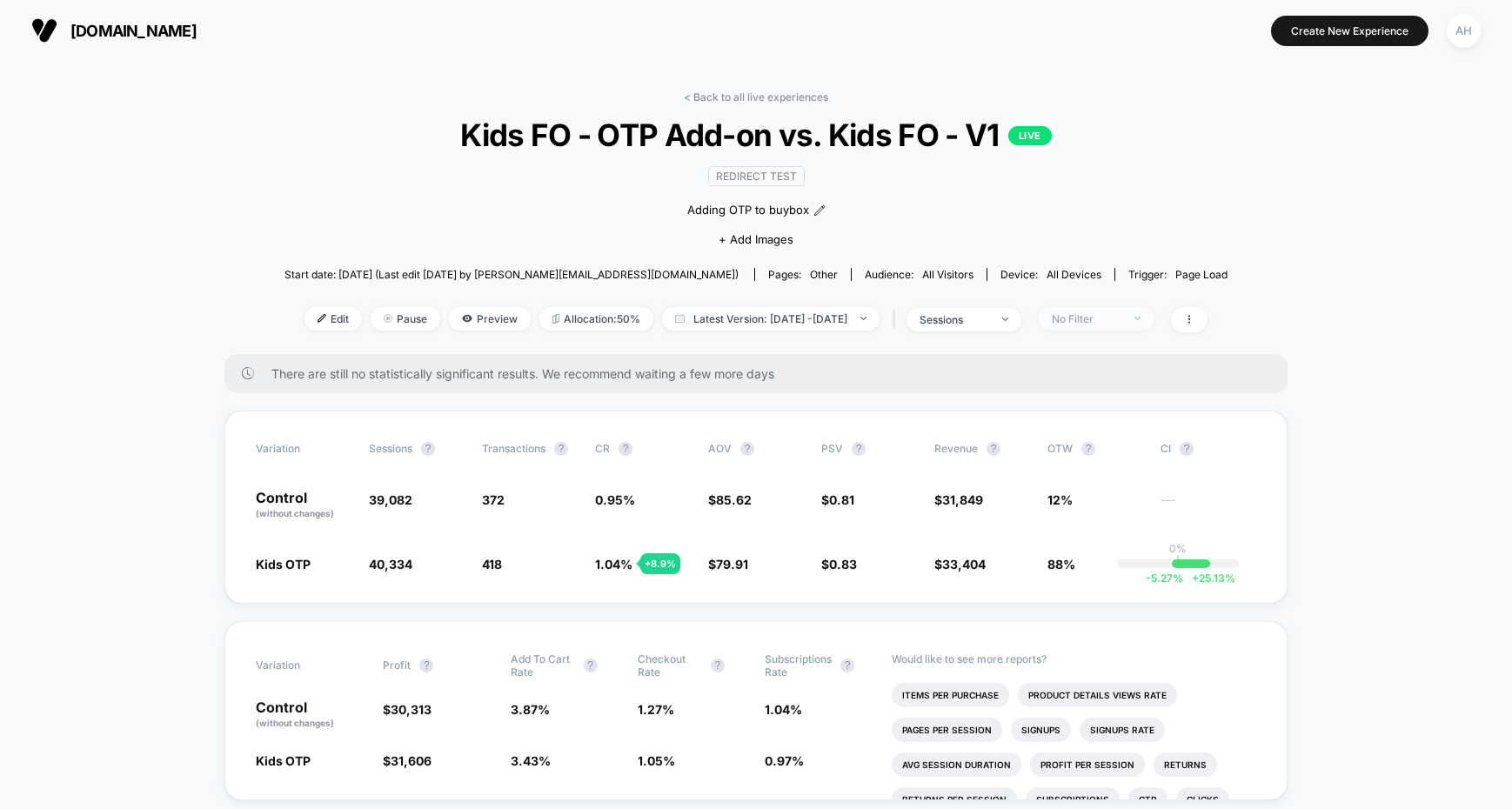
click at [1121, 318] on div "No Filter" at bounding box center [1087, 319] width 69 height 13
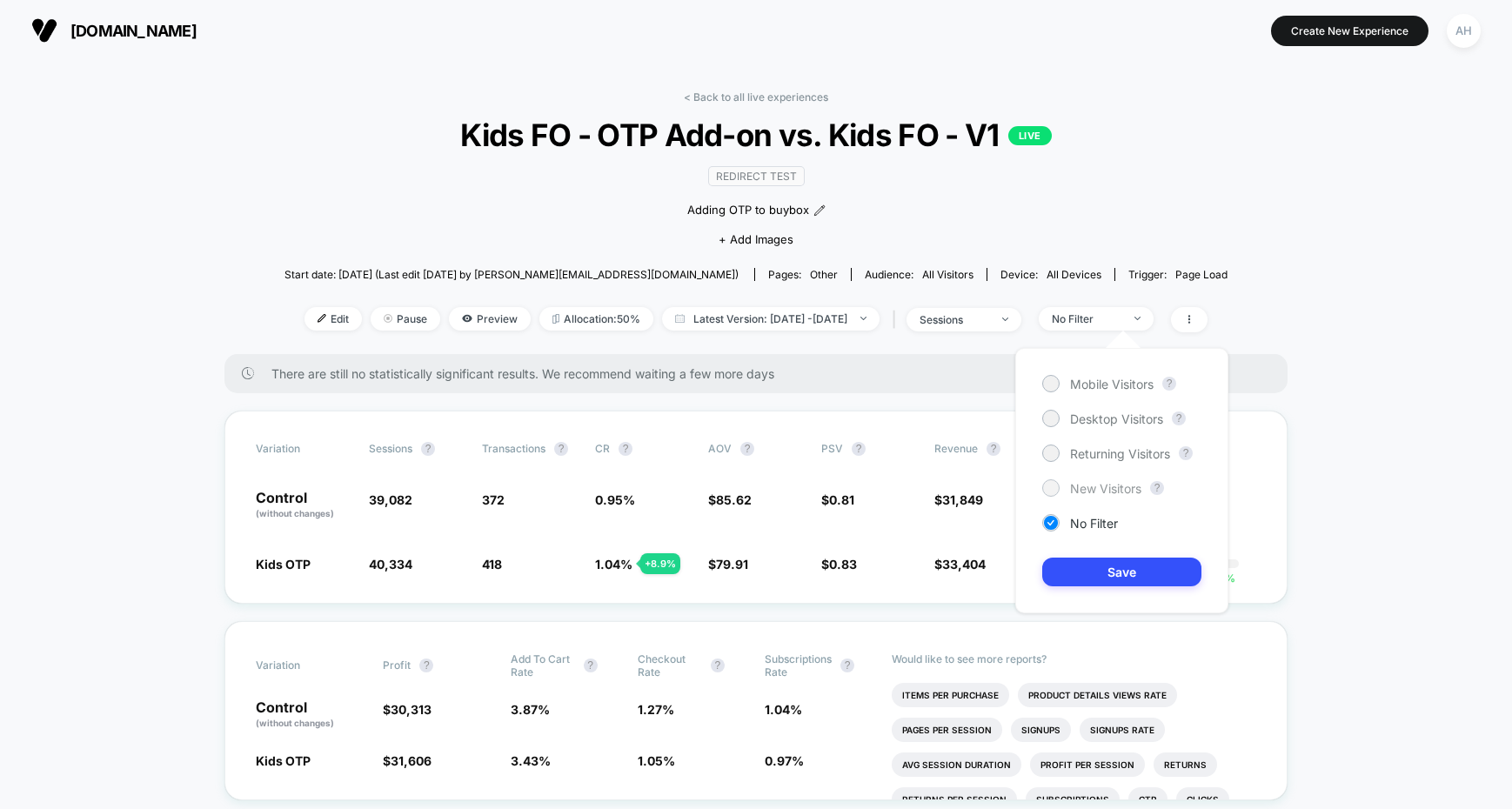
click at [1088, 496] on div "New Visitors" at bounding box center [1091, 489] width 99 height 18
click at [1102, 567] on button "Save" at bounding box center [1121, 572] width 159 height 28
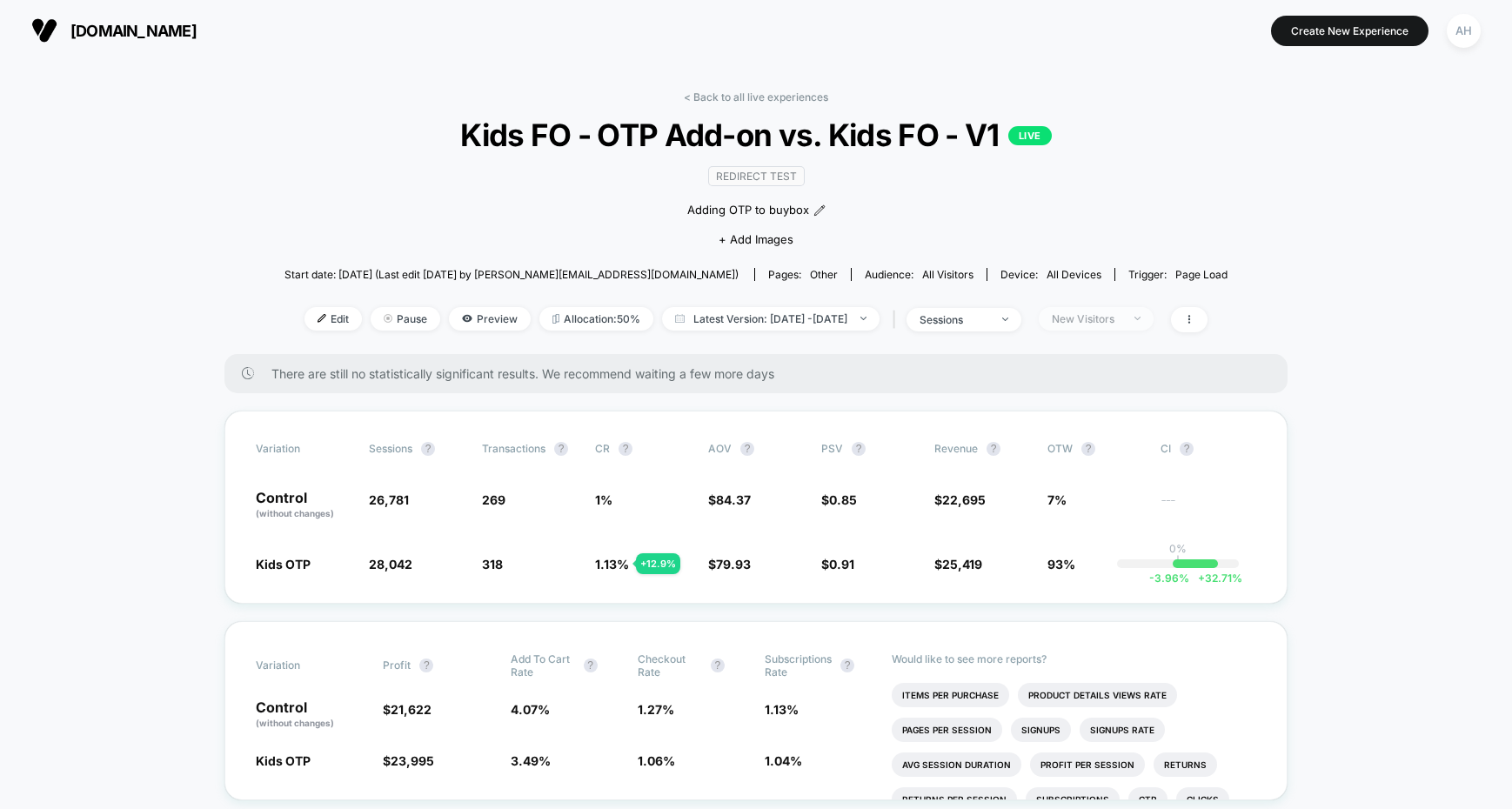
click at [1114, 310] on span "New Visitors" at bounding box center [1096, 319] width 115 height 23
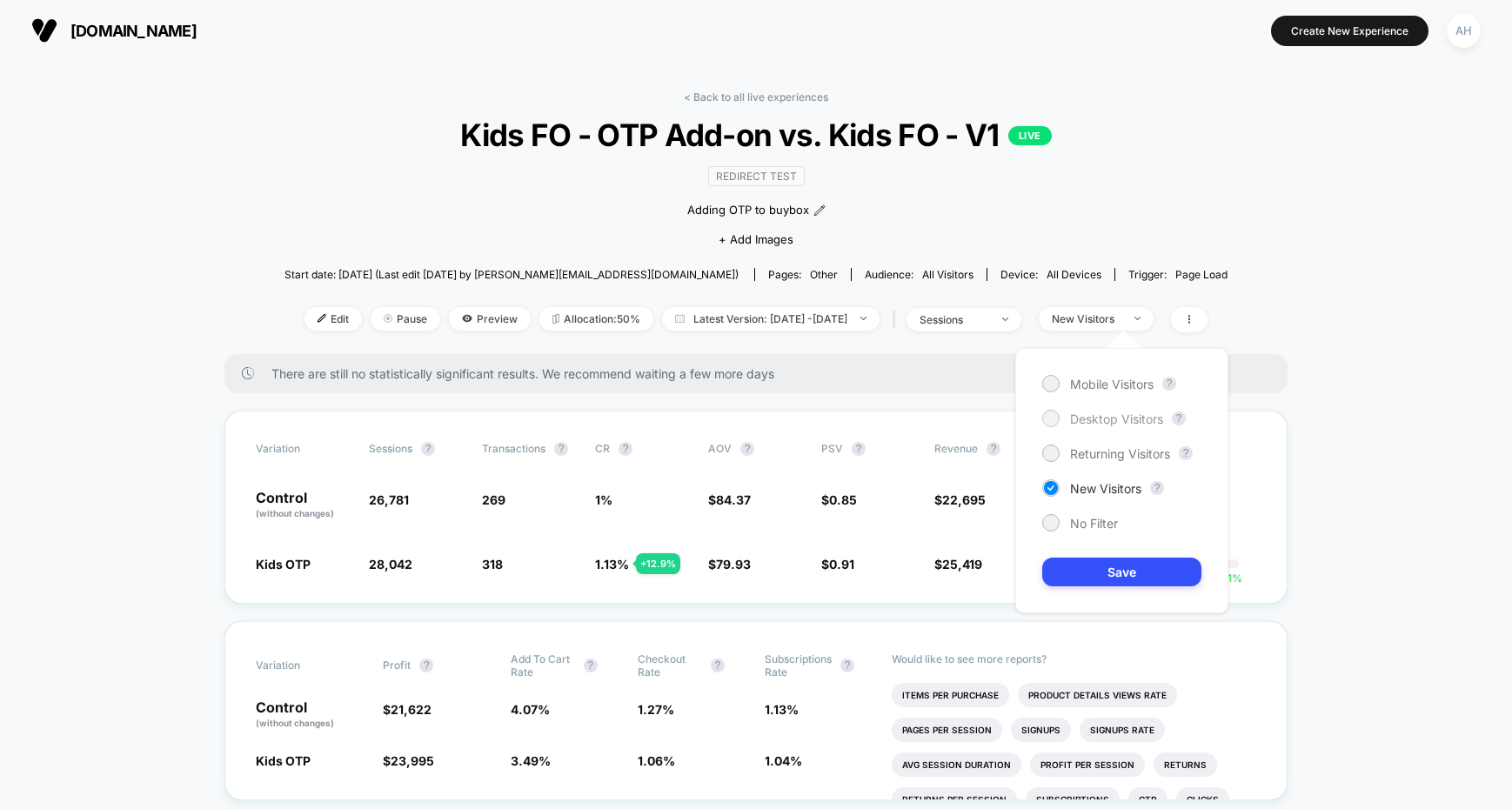
click at [1103, 412] on span "Desktop Visitors" at bounding box center [1116, 418] width 93 height 15
click at [1103, 442] on div "Mobile Visitors ? Desktop Visitors ? Returning Visitors ? New Visitors ? No Fil…" at bounding box center [1121, 481] width 213 height 265
click at [1104, 449] on span "Returning Visitors" at bounding box center [1120, 453] width 100 height 15
click at [1096, 571] on button "Save" at bounding box center [1121, 572] width 159 height 28
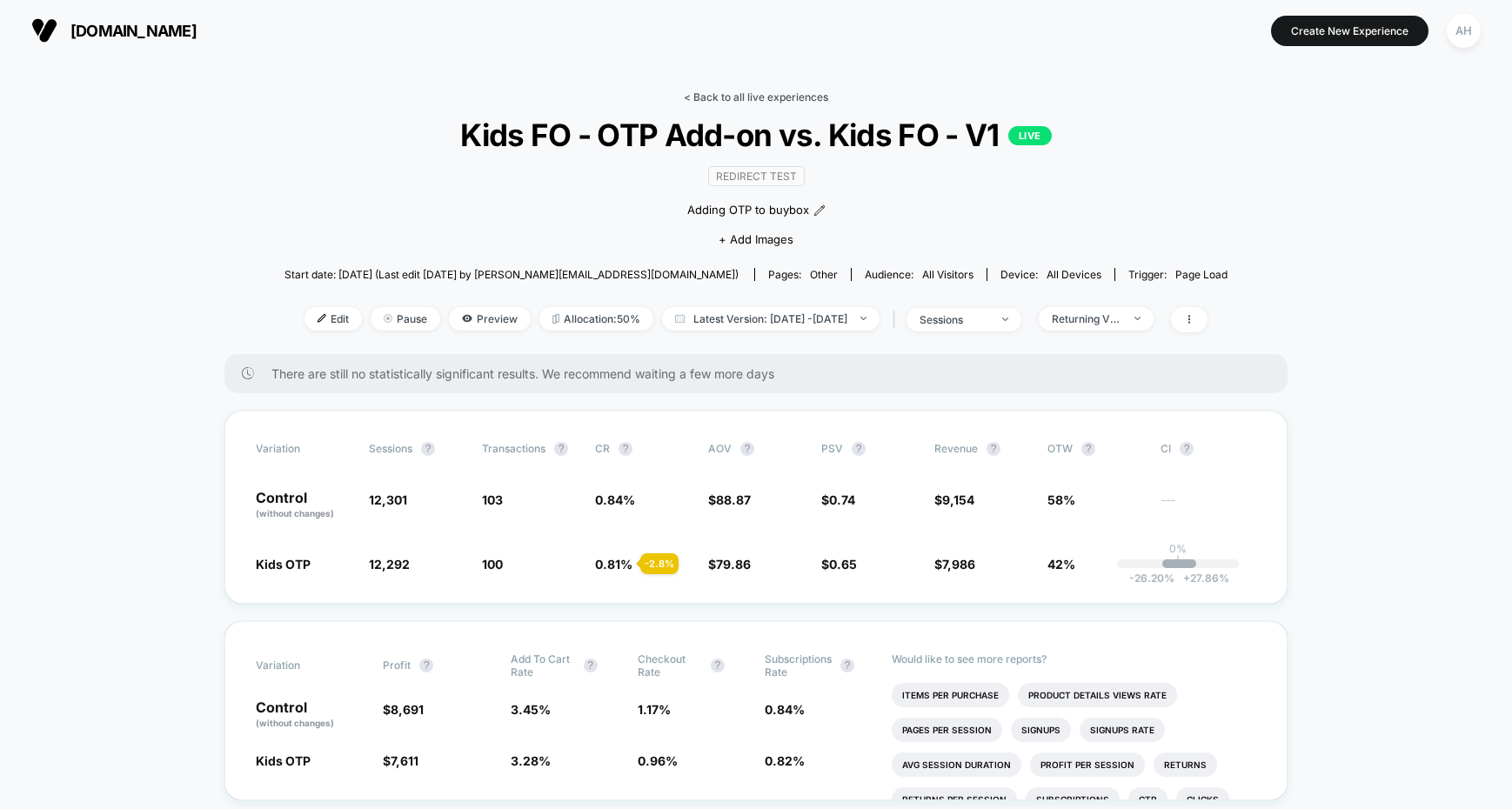
click at [784, 98] on link "< Back to all live experiences" at bounding box center [756, 97] width 144 height 13
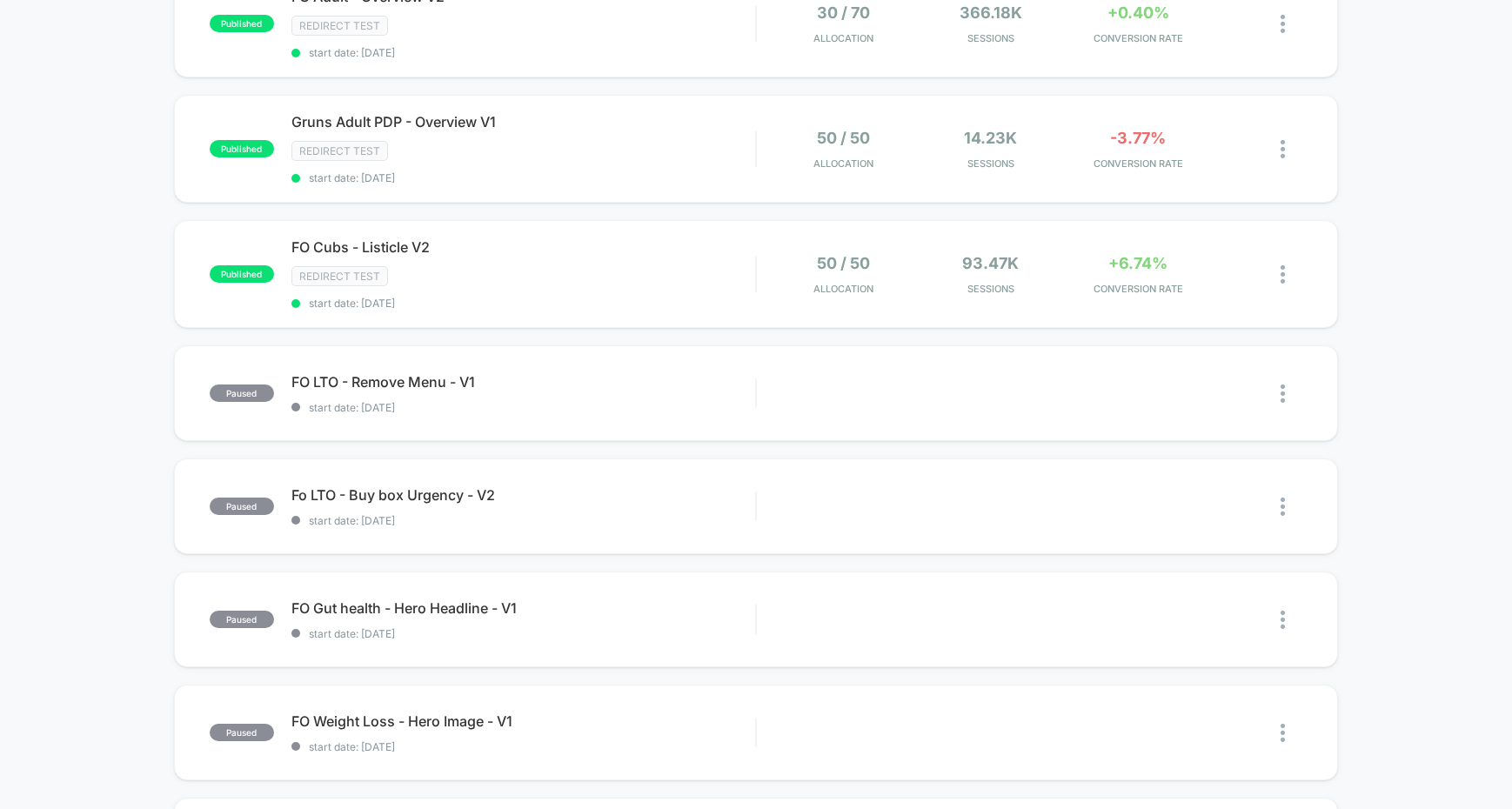
scroll to position [457, 0]
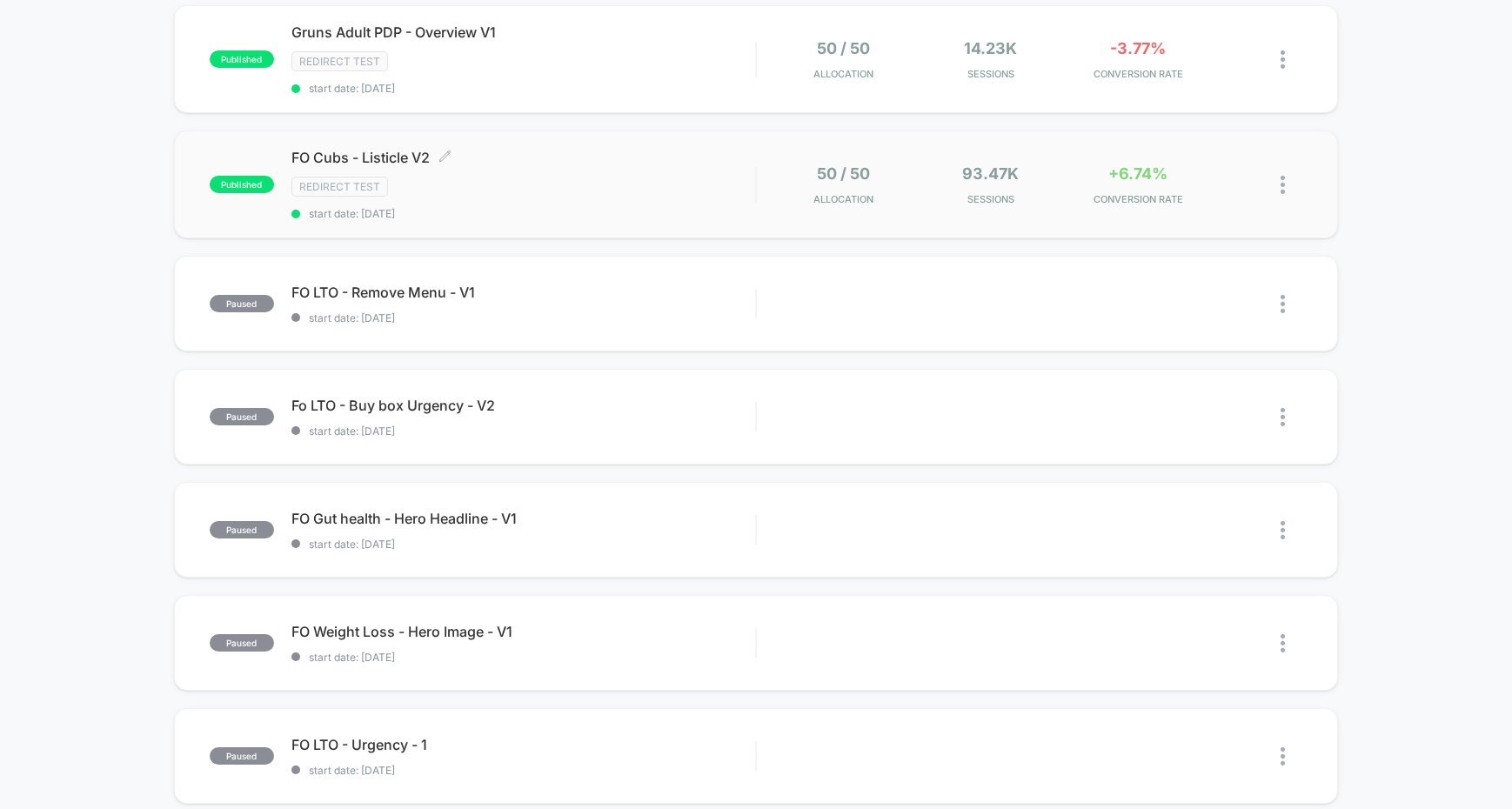
click at [574, 170] on div "FO Cubs - Listicle V2 Click to edit experience details Click to edit experience…" at bounding box center [522, 184] width 464 height 71
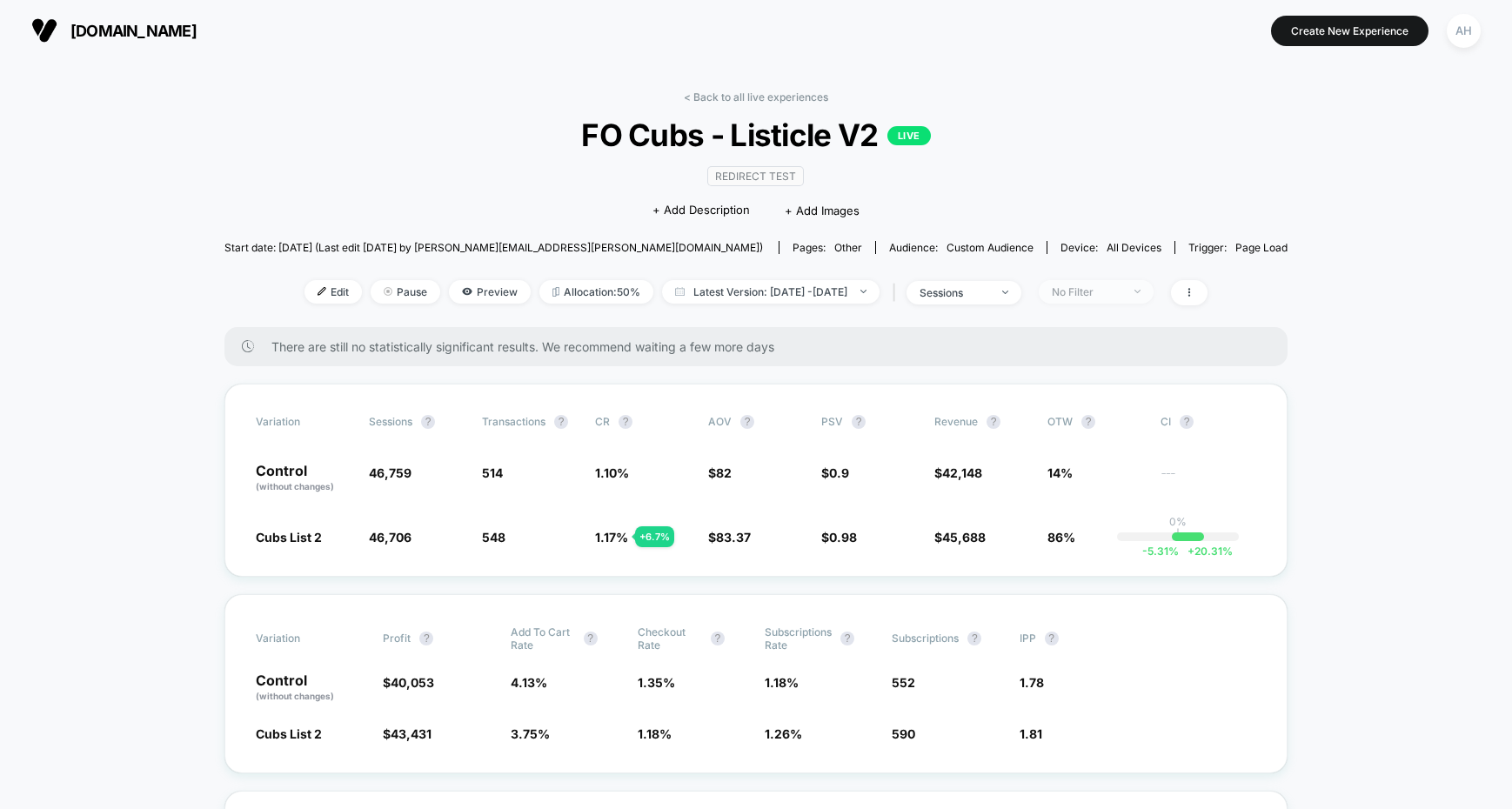
click at [1101, 295] on div "No Filter" at bounding box center [1087, 292] width 69 height 13
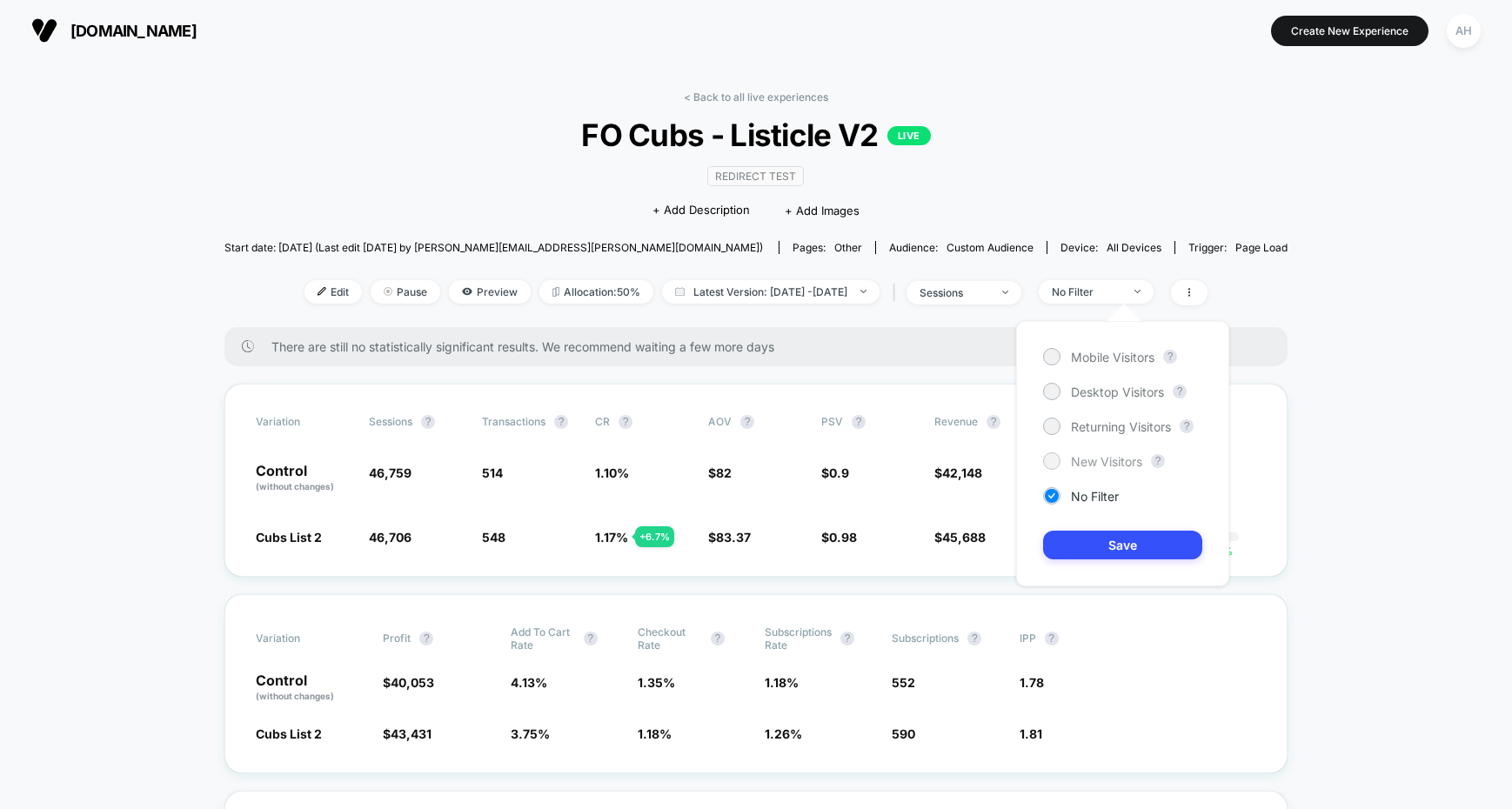
click at [1104, 457] on span "New Visitors" at bounding box center [1106, 461] width 71 height 15
click at [1119, 530] on button "Save" at bounding box center [1122, 545] width 159 height 28
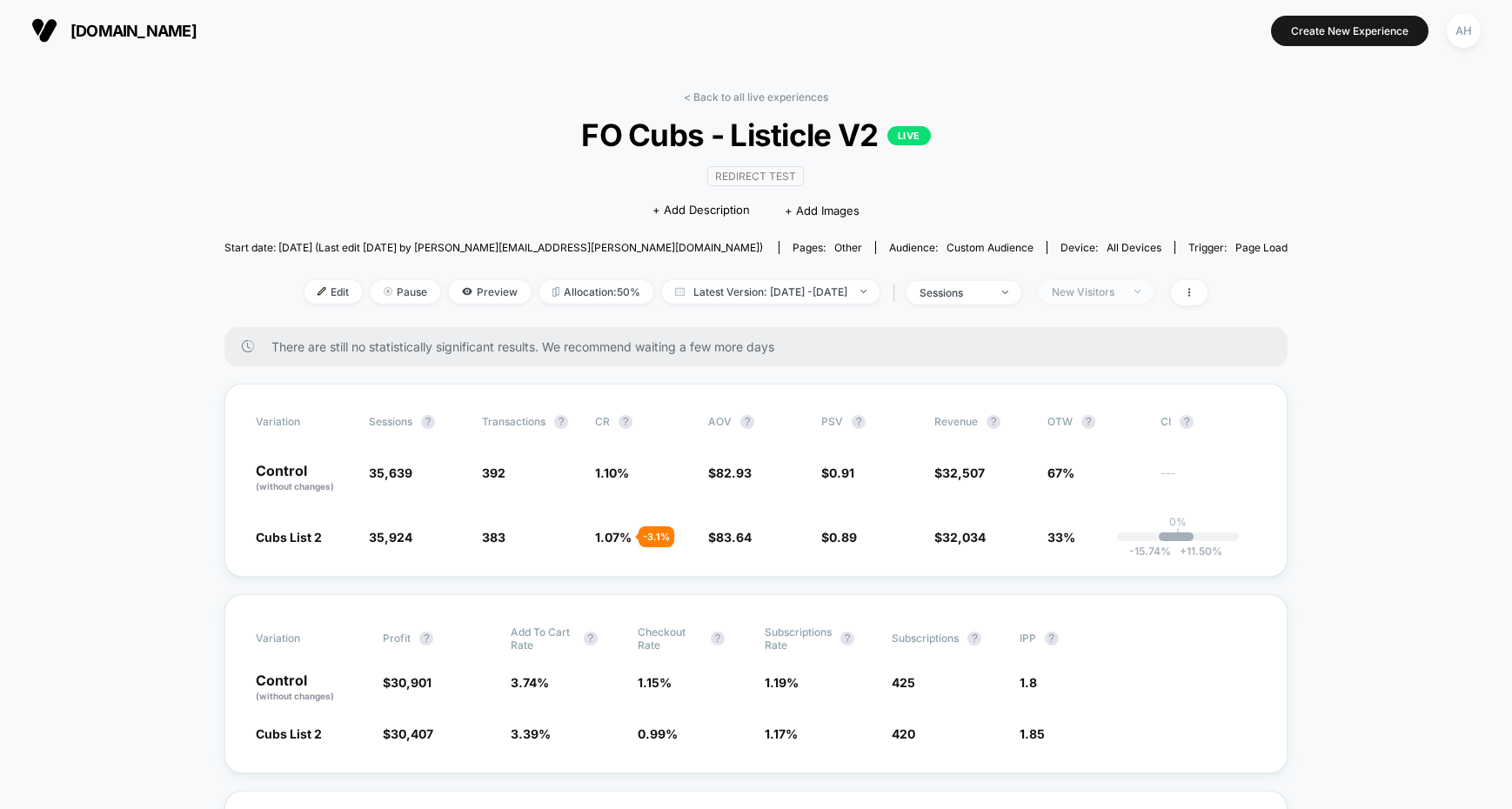
click at [1106, 303] on span "New Visitors" at bounding box center [1096, 292] width 115 height 23
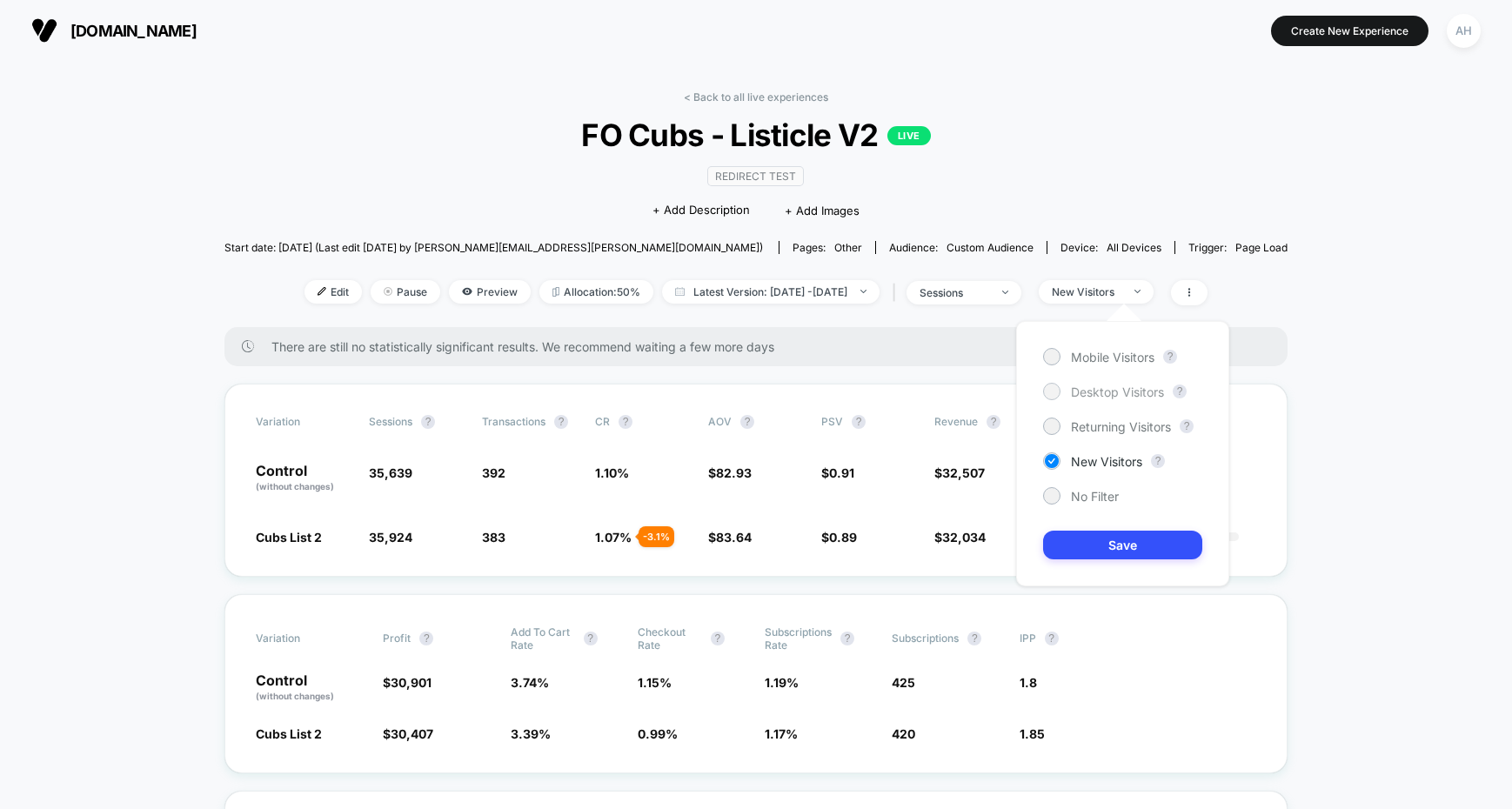
click at [1112, 397] on span "Desktop Visitors" at bounding box center [1117, 392] width 93 height 15
click at [1099, 431] on span "Returning Visitors" at bounding box center [1120, 426] width 100 height 15
click at [1092, 534] on button "Save" at bounding box center [1122, 545] width 159 height 28
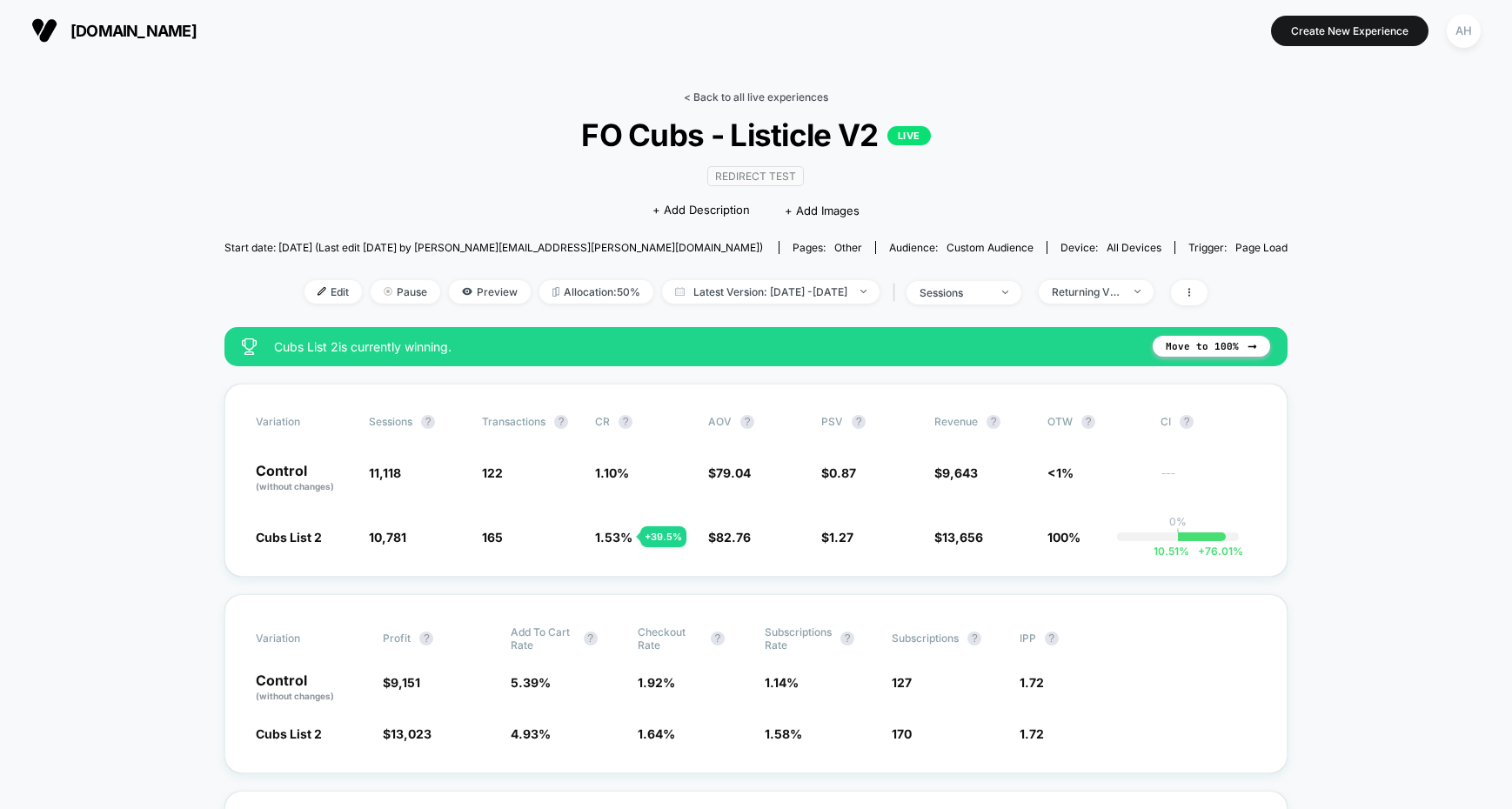
click at [729, 97] on link "< Back to all live experiences" at bounding box center [756, 97] width 144 height 13
